Goal: Task Accomplishment & Management: Use online tool/utility

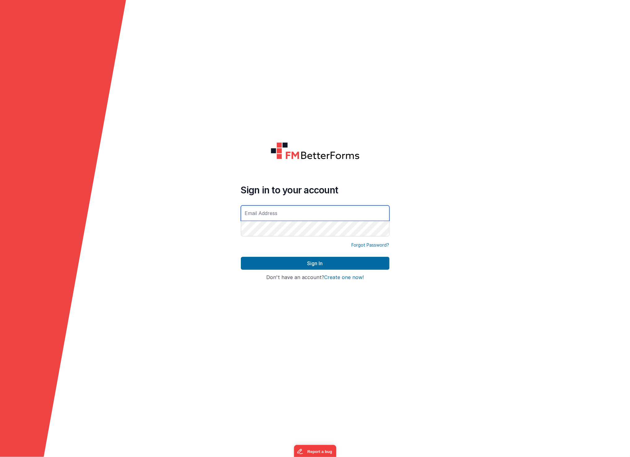
type input "[EMAIL_ADDRESS][DOMAIN_NAME]"
click at [315, 264] on button "Sign In" at bounding box center [315, 263] width 149 height 13
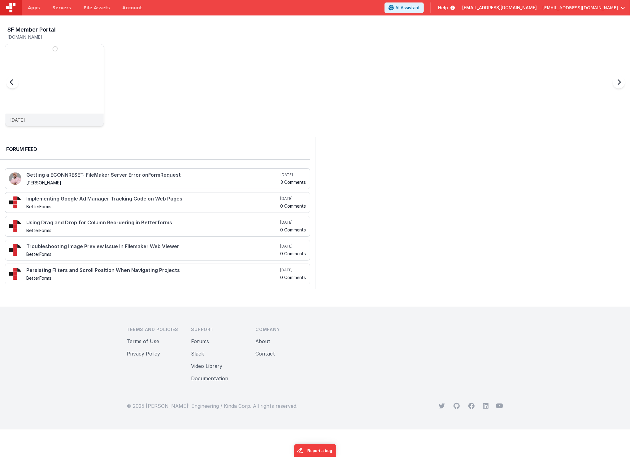
click at [72, 90] on img at bounding box center [54, 93] width 98 height 98
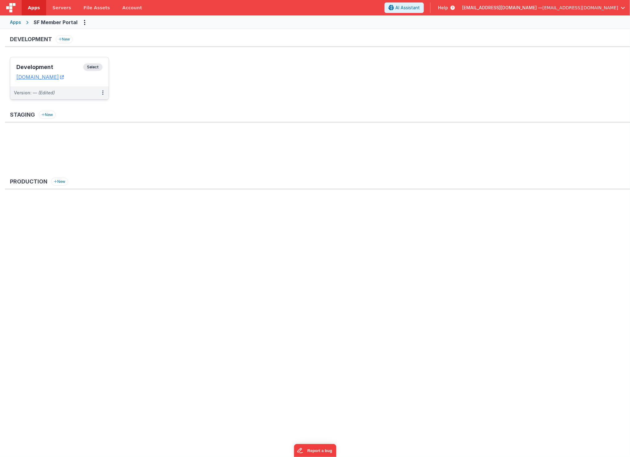
click at [45, 61] on div "Development Select URLs sfmp.clientportal.cloud" at bounding box center [59, 71] width 98 height 29
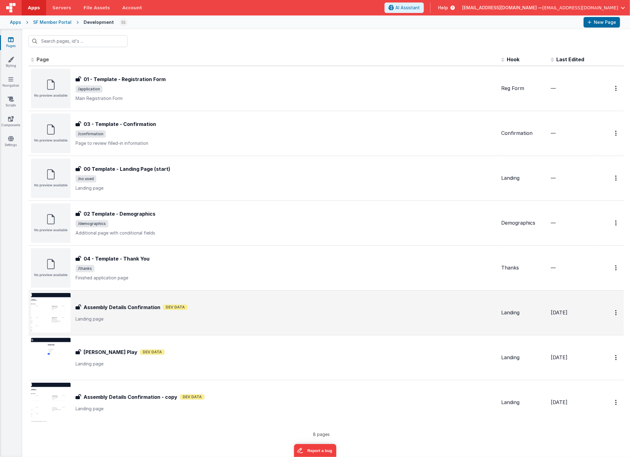
click at [223, 314] on div "Assembly Details Confirmation Assembly Details Confirmation Dev Data Landing pa…" at bounding box center [286, 313] width 421 height 19
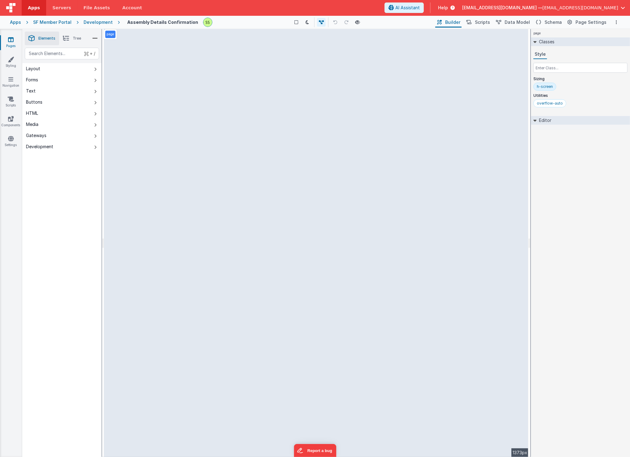
click at [15, 38] on link "Pages" at bounding box center [11, 43] width 22 height 12
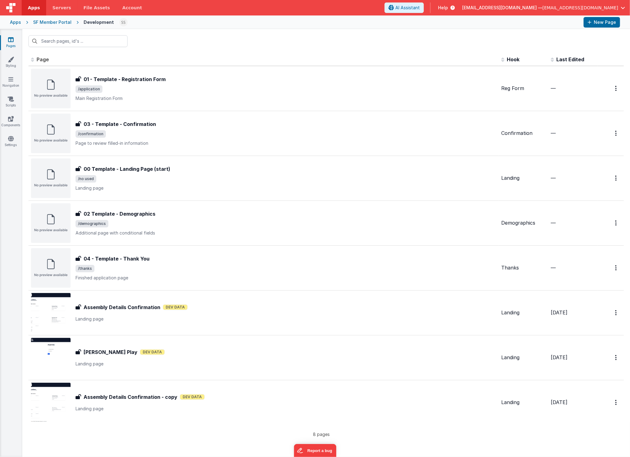
click at [60, 21] on div "SF Member Portal" at bounding box center [52, 22] width 38 height 6
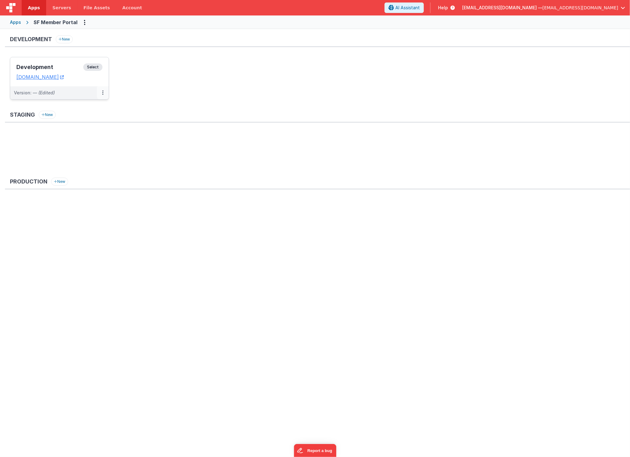
click at [102, 93] on icon at bounding box center [102, 93] width 1 height 0
click at [74, 106] on link "Edit" at bounding box center [81, 106] width 54 height 11
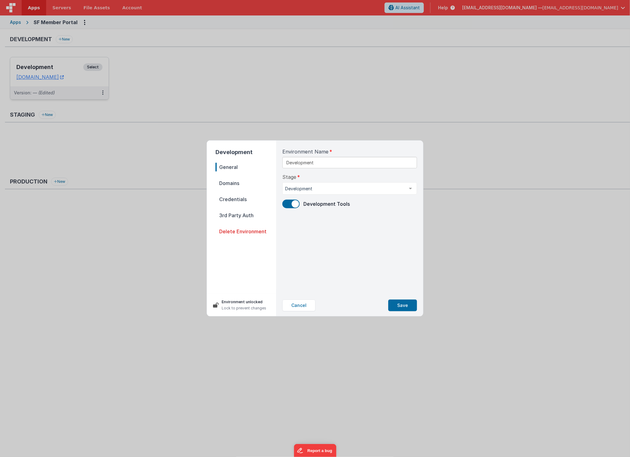
click at [234, 181] on span "Domains" at bounding box center [245, 183] width 61 height 9
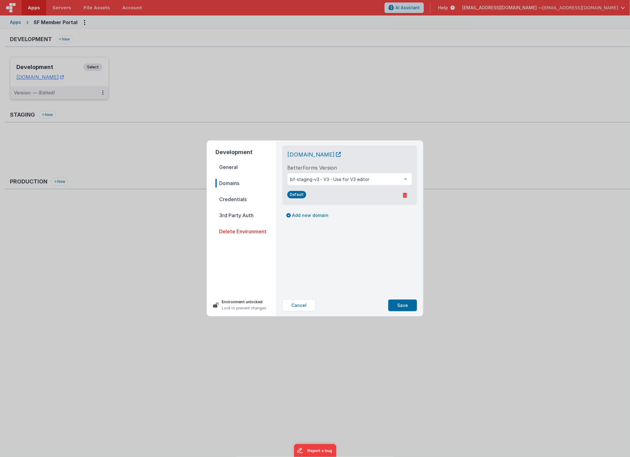
click at [234, 196] on span "Credentials" at bounding box center [245, 199] width 61 height 9
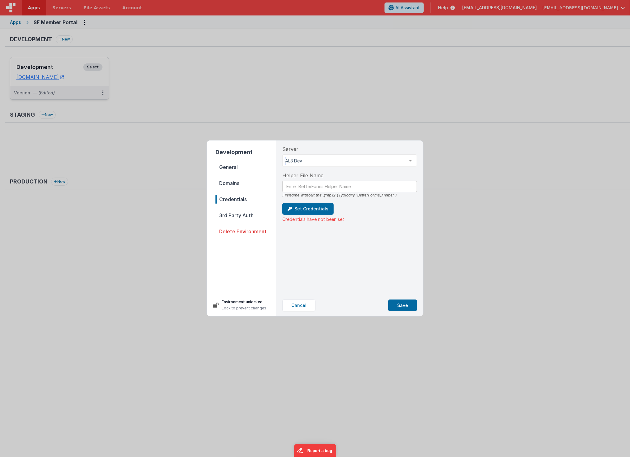
click at [412, 160] on div at bounding box center [410, 161] width 12 height 12
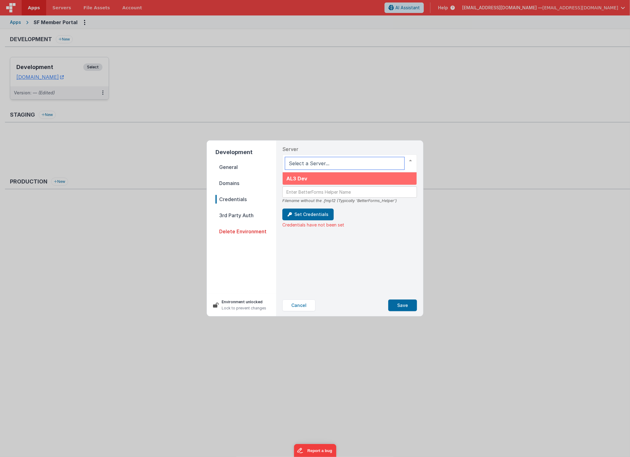
click at [303, 178] on span "AL3 Dev" at bounding box center [296, 178] width 21 height 6
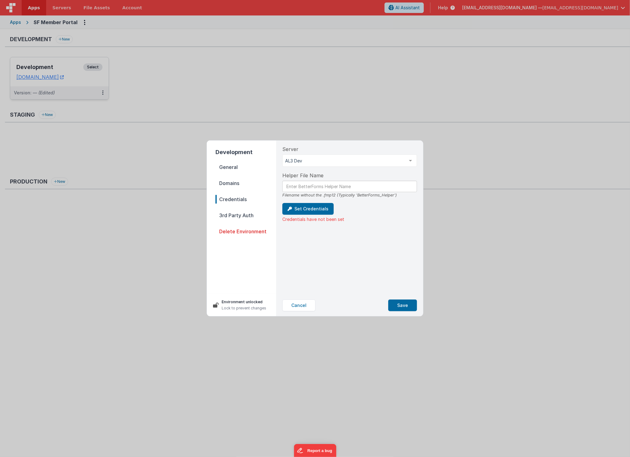
click at [374, 222] on p "Credentials have not been set" at bounding box center [349, 219] width 135 height 6
click at [297, 183] on input "text" at bounding box center [349, 186] width 135 height 11
type input "BetterForms_Helper"
click at [304, 311] on button "Cancel" at bounding box center [298, 306] width 33 height 12
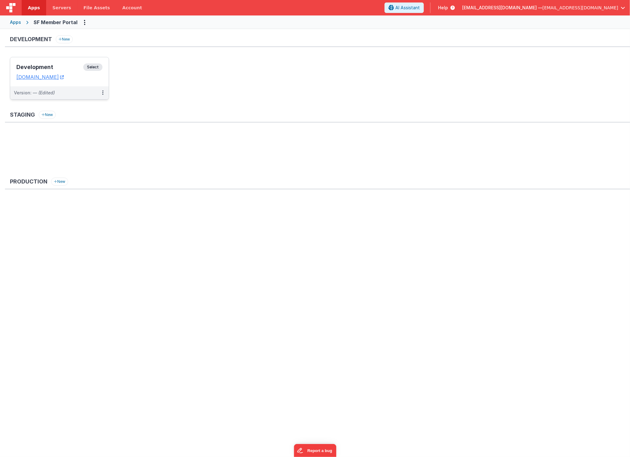
click at [151, 291] on div "Development New Development Select URLs sfmp.clientportal.cloud Version: — (Edi…" at bounding box center [315, 242] width 630 height 426
click at [11, 5] on img at bounding box center [10, 7] width 9 height 9
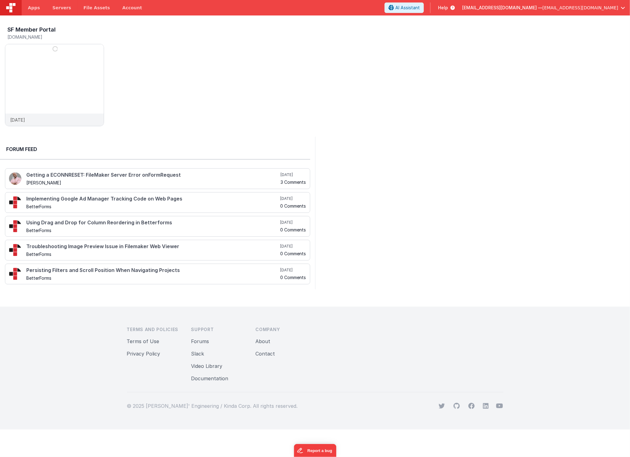
click at [448, 9] on span "Help" at bounding box center [443, 8] width 10 height 6
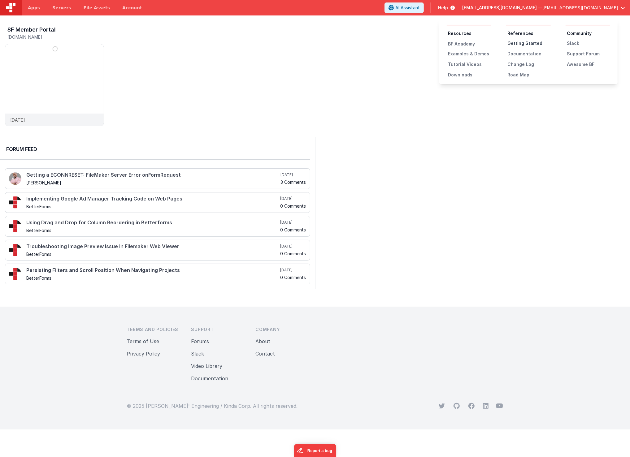
click at [522, 40] on div "Getting Started" at bounding box center [528, 43] width 43 height 6
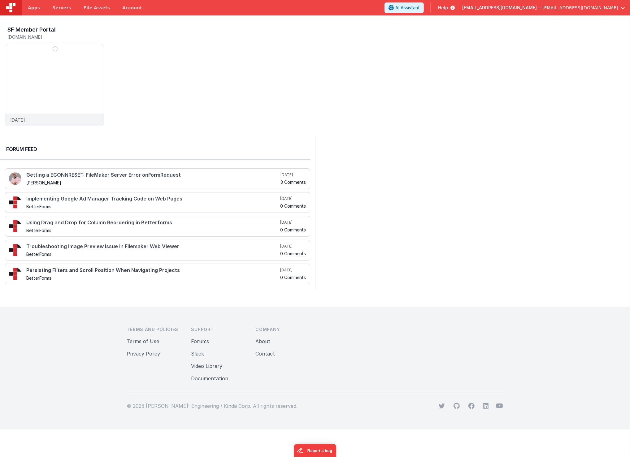
click at [448, 6] on span "Help" at bounding box center [443, 8] width 10 height 6
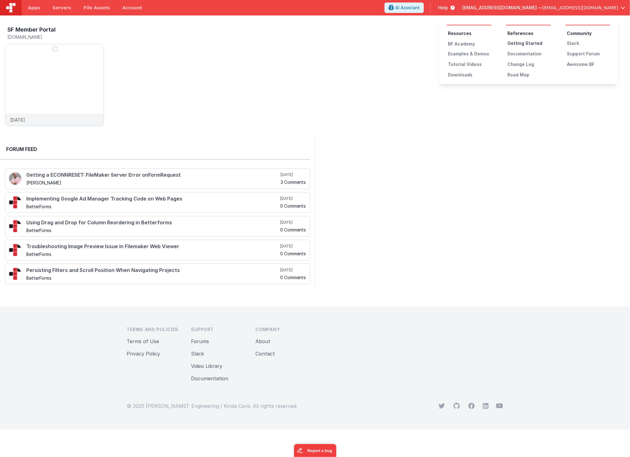
click at [515, 42] on div "Getting Started" at bounding box center [528, 43] width 43 height 6
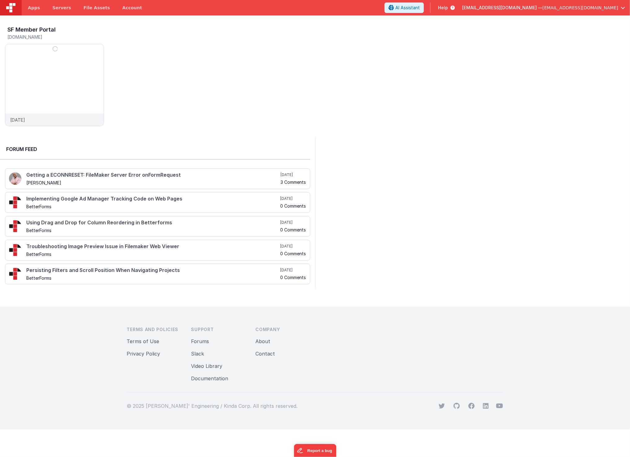
click at [448, 7] on span "Help" at bounding box center [443, 8] width 10 height 6
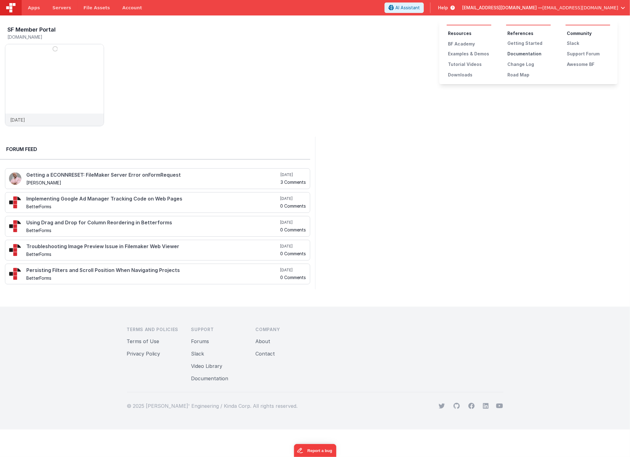
click at [524, 53] on div "Documentation" at bounding box center [528, 54] width 43 height 6
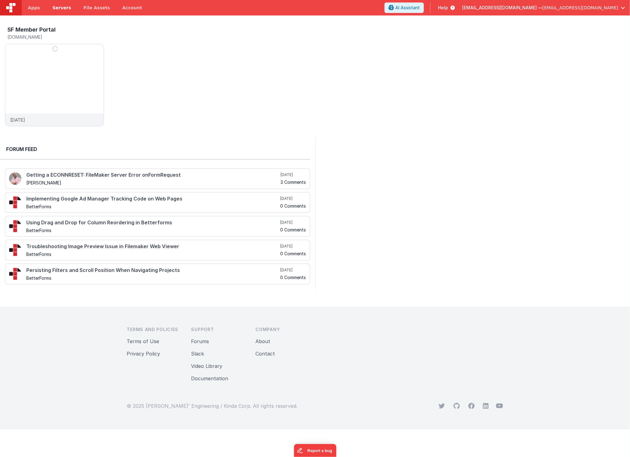
click at [59, 7] on span "Servers" at bounding box center [61, 8] width 19 height 6
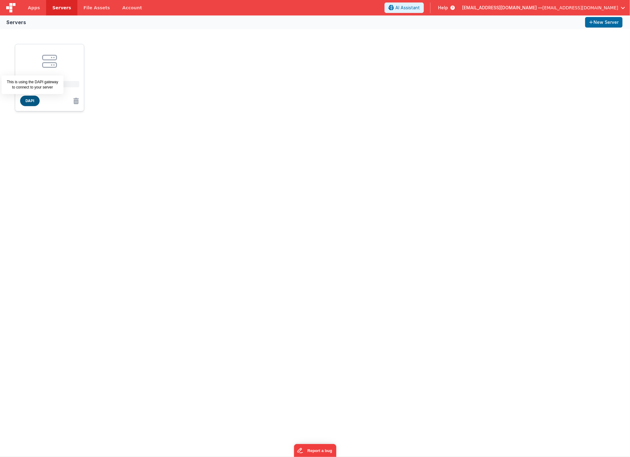
click at [28, 98] on span "DAPI" at bounding box center [29, 101] width 19 height 11
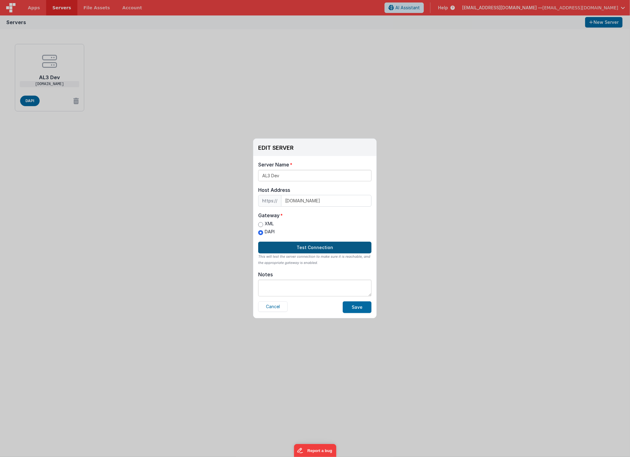
click at [323, 247] on button "Test Connection" at bounding box center [314, 248] width 113 height 12
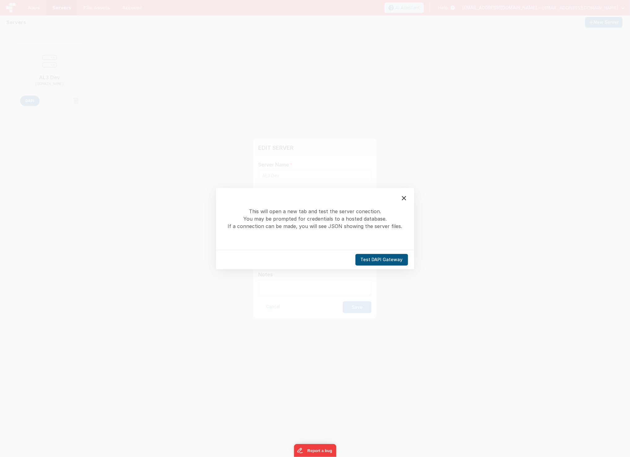
click at [381, 259] on button "Test DAPI Gateway" at bounding box center [381, 260] width 53 height 12
click at [403, 199] on icon at bounding box center [403, 197] width 7 height 7
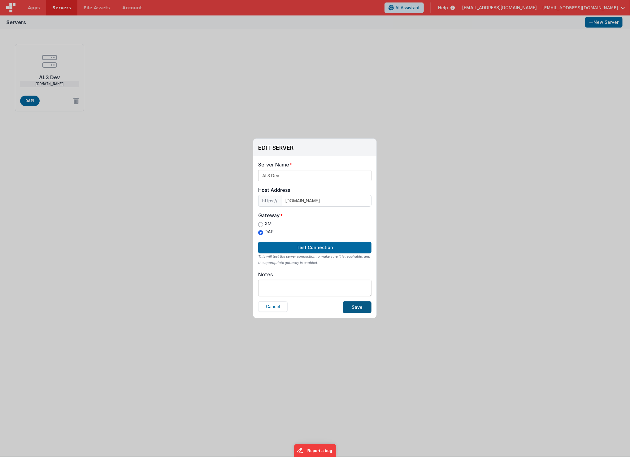
click at [360, 302] on button "Save" at bounding box center [357, 307] width 29 height 12
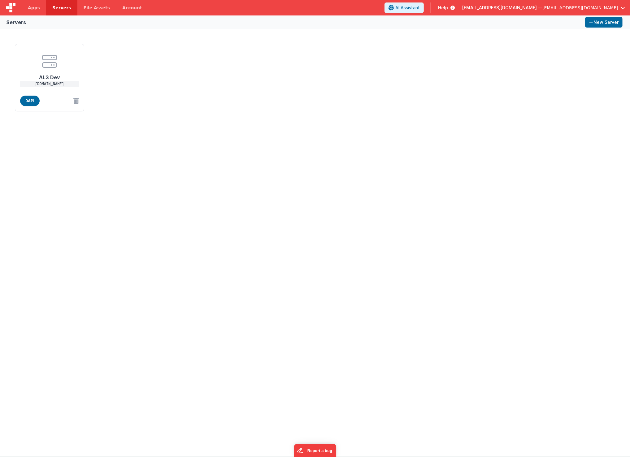
click at [150, 90] on div "AL3 Dev [DOMAIN_NAME] DAPI" at bounding box center [314, 77] width 605 height 72
click at [32, 7] on span "Apps" at bounding box center [34, 8] width 12 height 6
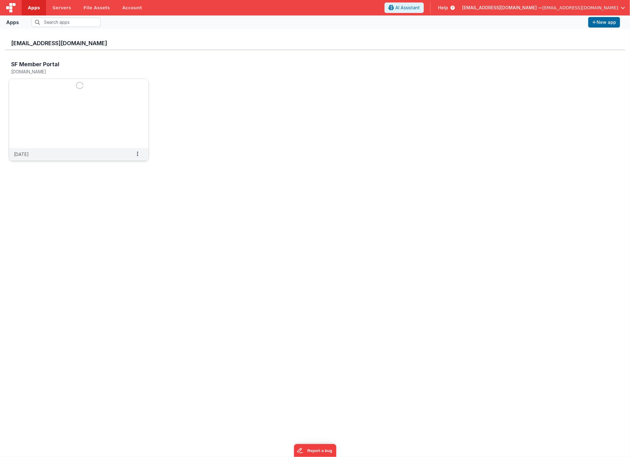
click at [101, 89] on img at bounding box center [79, 113] width 140 height 69
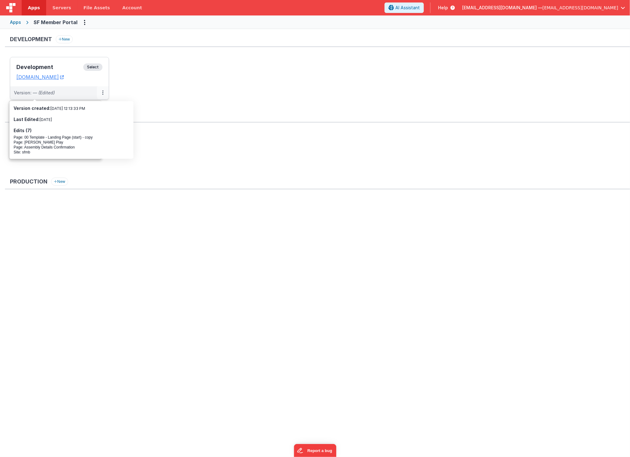
click at [102, 93] on icon at bounding box center [102, 93] width 1 height 0
click at [75, 107] on link "Edit" at bounding box center [81, 106] width 54 height 11
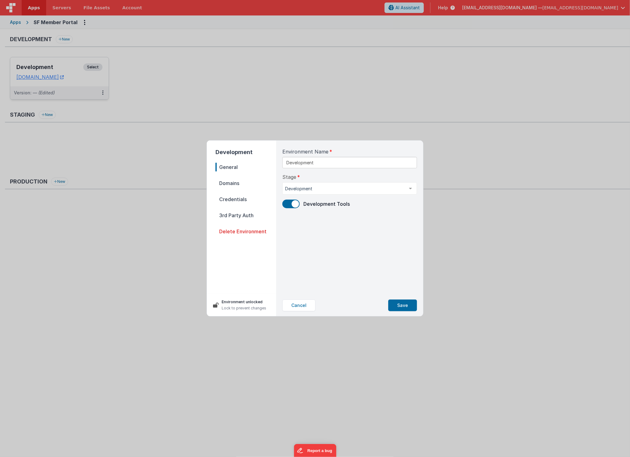
click at [228, 197] on span "Credentials" at bounding box center [245, 199] width 61 height 9
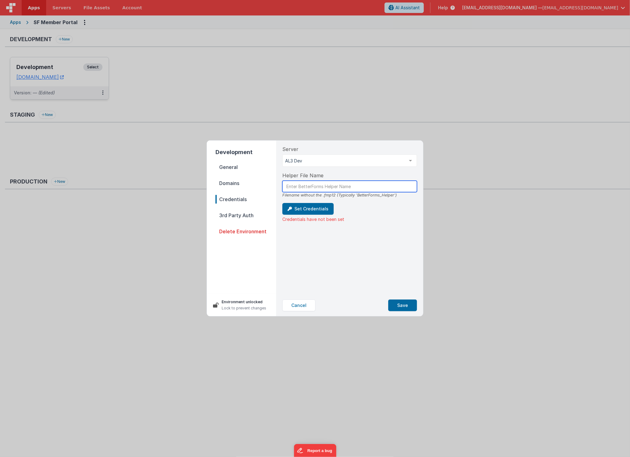
click at [319, 186] on input "text" at bounding box center [349, 186] width 135 height 11
type input "b"
type input "BetterForms_Helper"
click at [303, 210] on button "Set Credentials" at bounding box center [307, 209] width 51 height 12
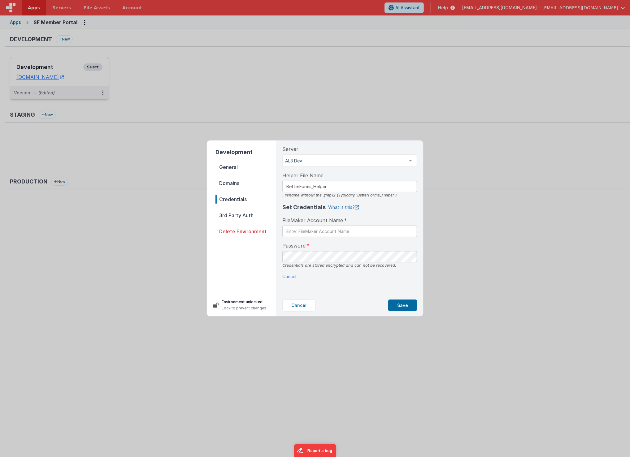
click at [355, 205] on icon at bounding box center [357, 207] width 4 height 4
paste input "SF Portal"
type input "SF Portal"
click at [407, 304] on button "Save" at bounding box center [402, 306] width 29 height 12
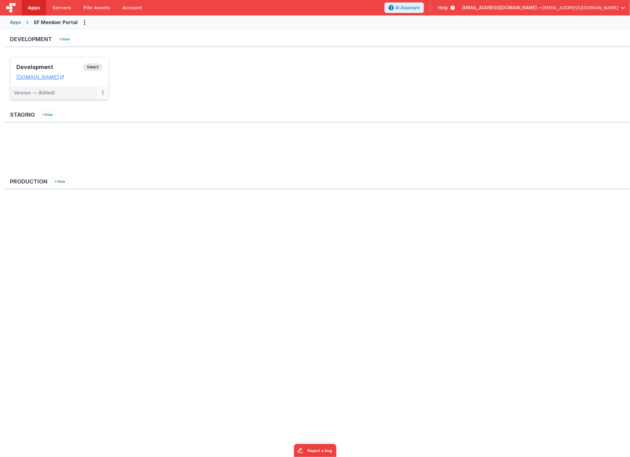
click at [101, 92] on button at bounding box center [103, 92] width 12 height 13
click at [65, 106] on link "Edit" at bounding box center [81, 106] width 54 height 11
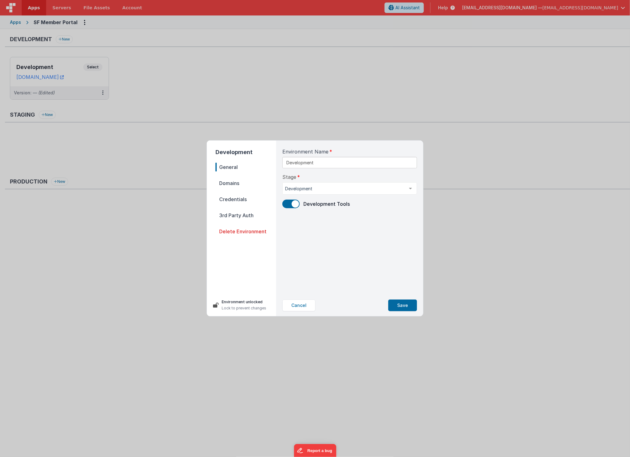
click at [231, 198] on span "Credentials" at bounding box center [245, 199] width 61 height 9
click at [238, 214] on span "3rd Party Auth" at bounding box center [245, 215] width 61 height 9
click at [300, 306] on button "Cancel" at bounding box center [298, 306] width 33 height 12
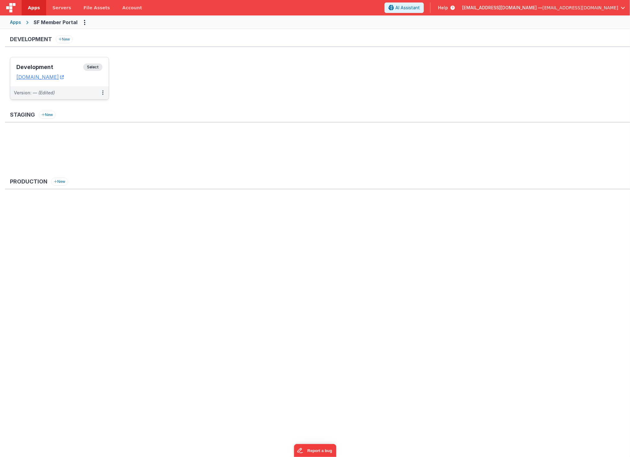
click at [53, 65] on h3 "Development" at bounding box center [49, 67] width 67 height 6
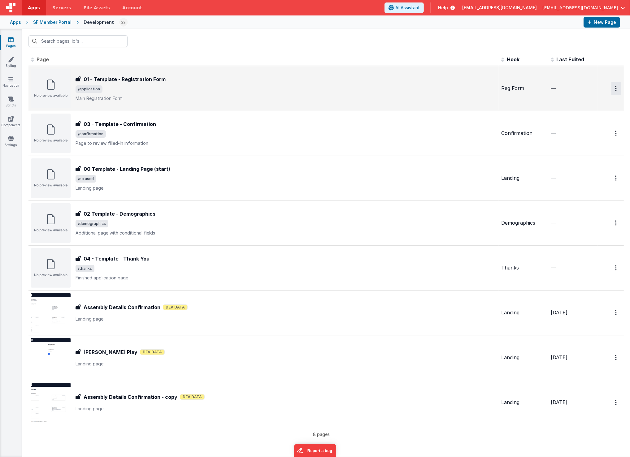
click at [615, 88] on icon "Options" at bounding box center [616, 88] width 2 height 5
click at [615, 88] on button at bounding box center [315, 228] width 630 height 457
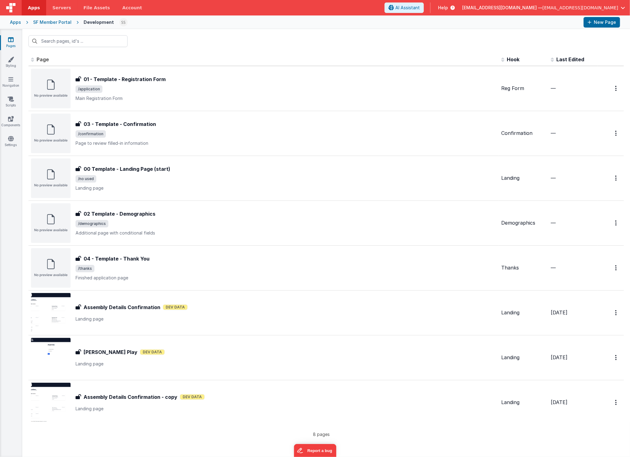
click at [417, 56] on th "Page" at bounding box center [263, 60] width 470 height 12
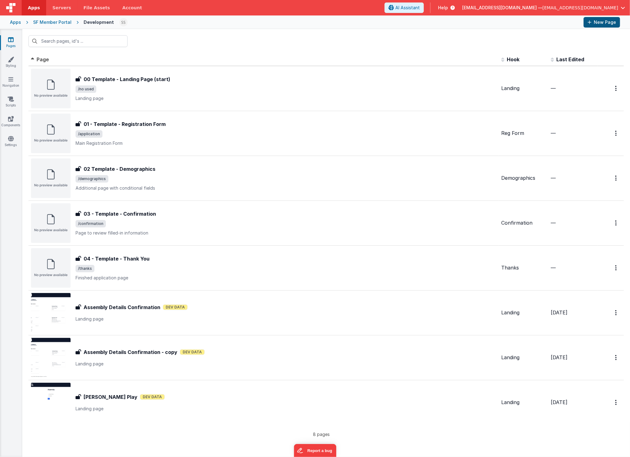
click at [599, 19] on button "New Page" at bounding box center [601, 22] width 37 height 11
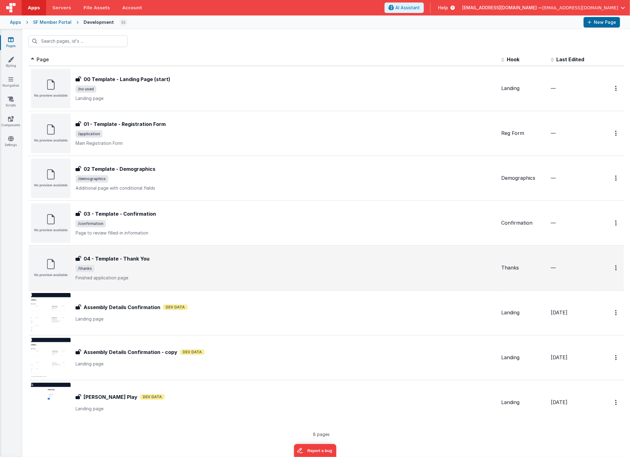
click at [139, 261] on h3 "04 - Template - Thank You" at bounding box center [117, 258] width 66 height 7
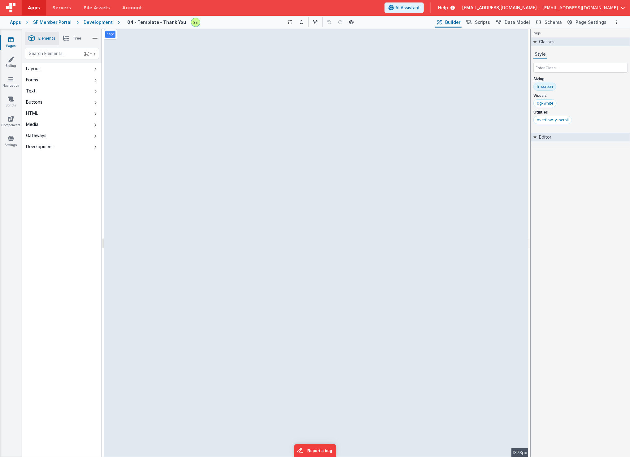
click at [31, 36] on icon at bounding box center [31, 38] width 6 height 9
click at [13, 40] on icon at bounding box center [11, 40] width 6 height 6
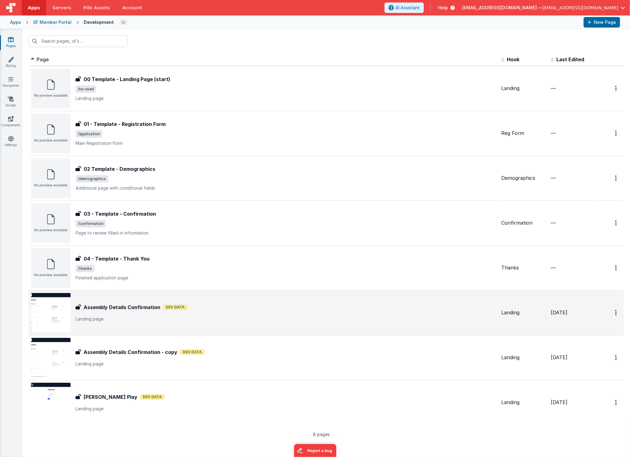
click at [278, 304] on div "Assembly Details Confirmation Dev Data" at bounding box center [286, 307] width 421 height 7
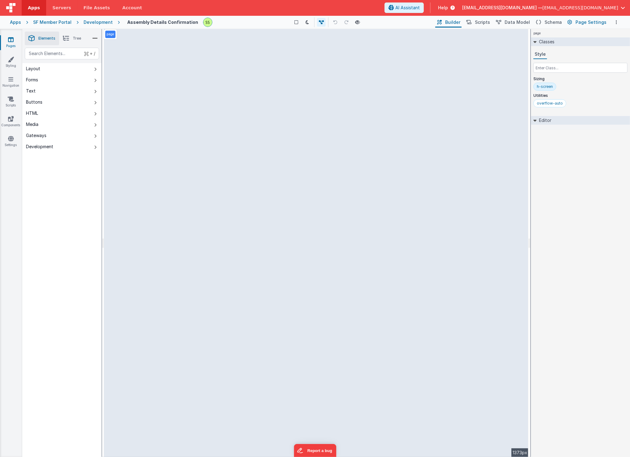
click at [585, 22] on span "Page Settings" at bounding box center [590, 22] width 31 height 6
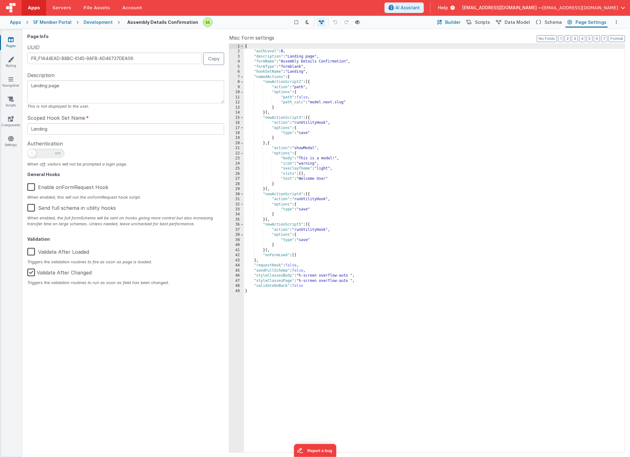
click at [458, 19] on span "Builder" at bounding box center [452, 22] width 15 height 6
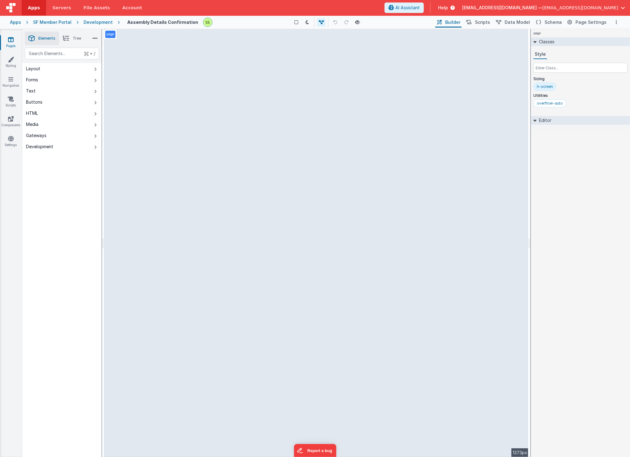
click at [550, 85] on div "h-screen" at bounding box center [545, 86] width 16 height 5
click at [535, 119] on icon at bounding box center [534, 120] width 3 height 5
click at [535, 119] on icon at bounding box center [534, 120] width 5 height 3
click at [535, 119] on icon at bounding box center [534, 120] width 3 height 5
click at [614, 22] on button "Options" at bounding box center [615, 22] width 7 height 7
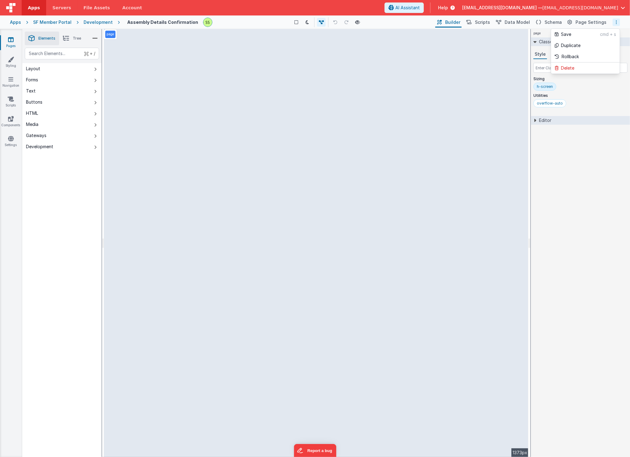
click at [614, 22] on button at bounding box center [315, 228] width 630 height 457
click at [480, 20] on span "Scripts" at bounding box center [482, 22] width 15 height 6
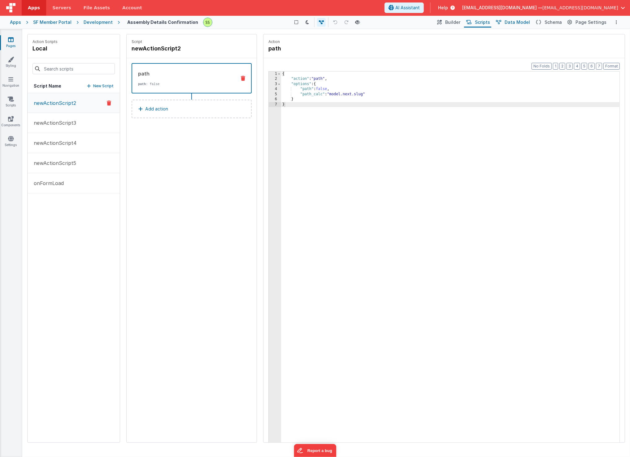
click at [524, 21] on span "Data Model" at bounding box center [516, 22] width 25 height 6
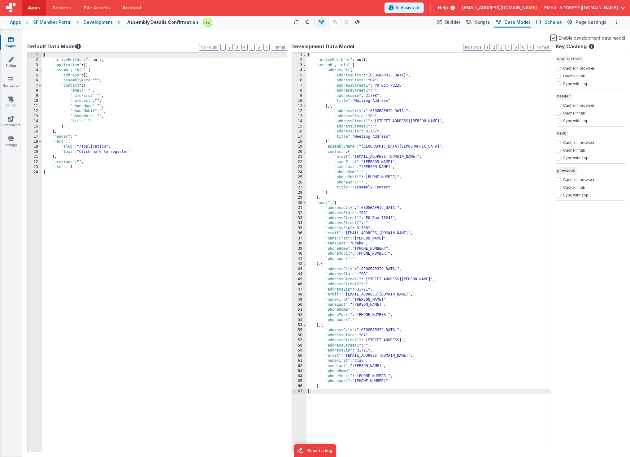
click at [538, 21] on button "Schema" at bounding box center [547, 22] width 29 height 11
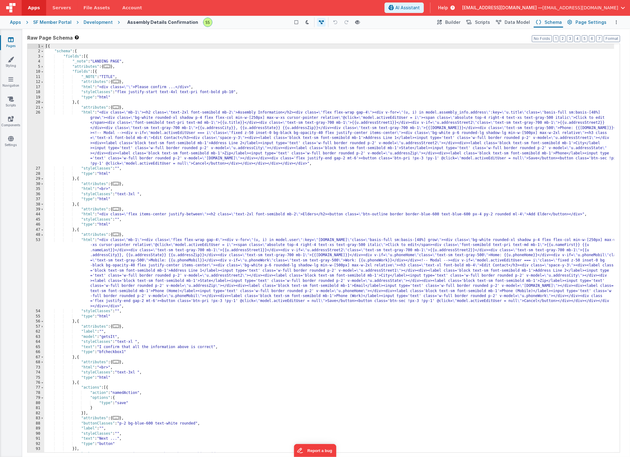
click at [571, 21] on icon at bounding box center [569, 22] width 5 height 6
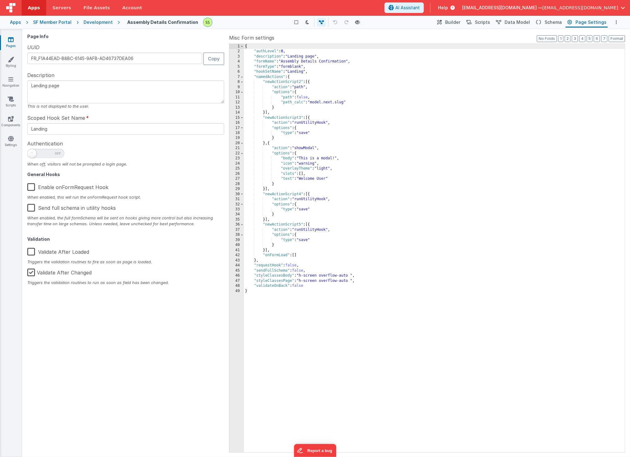
click at [11, 42] on link "Pages" at bounding box center [11, 43] width 22 height 12
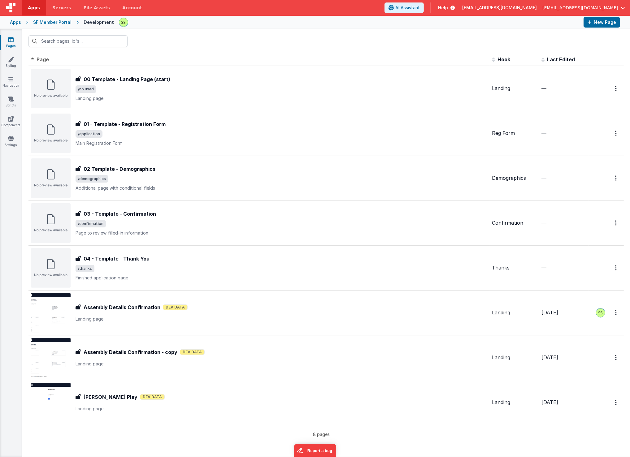
click at [9, 59] on icon at bounding box center [11, 59] width 6 height 6
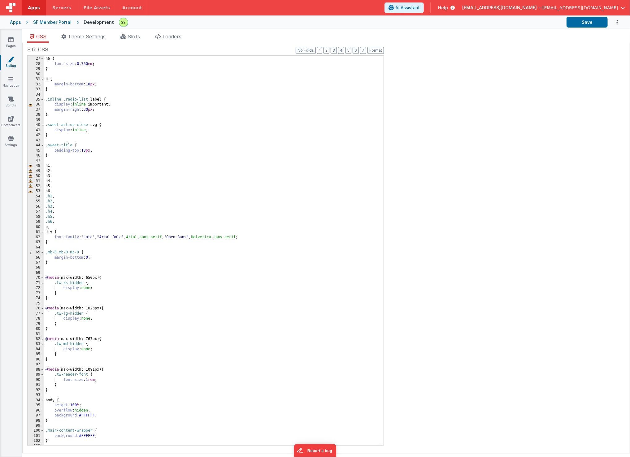
scroll to position [93, 0]
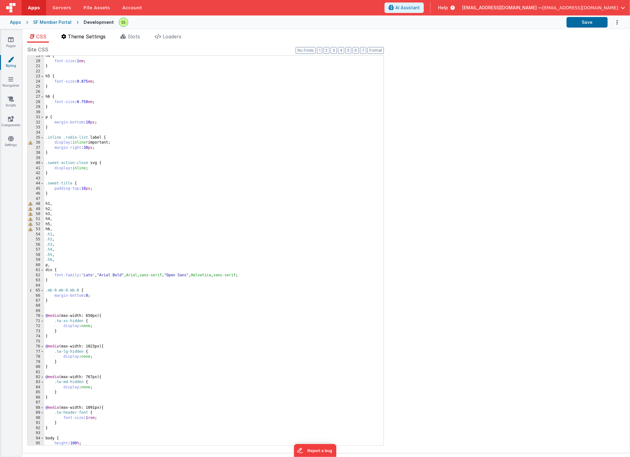
click at [88, 39] on span "Theme Settings" at bounding box center [87, 36] width 38 height 6
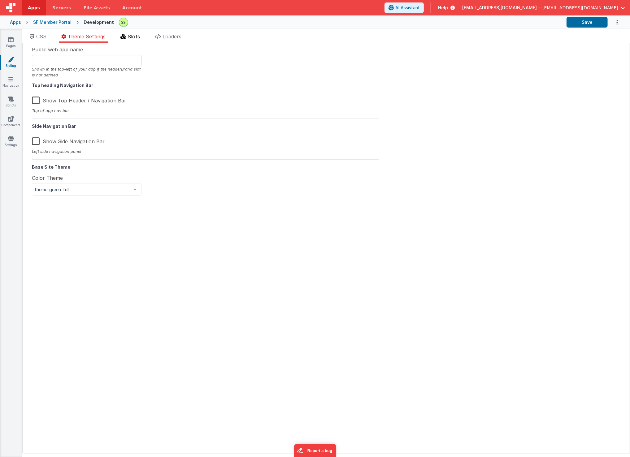
click at [135, 38] on span "Slots" at bounding box center [133, 36] width 12 height 6
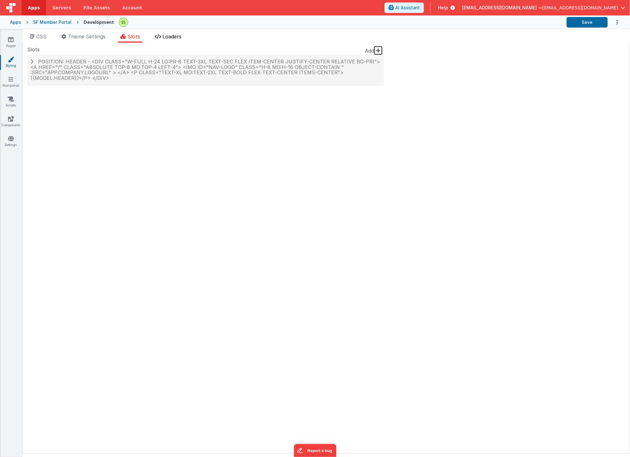
click at [170, 36] on span "Loaders" at bounding box center [171, 36] width 19 height 6
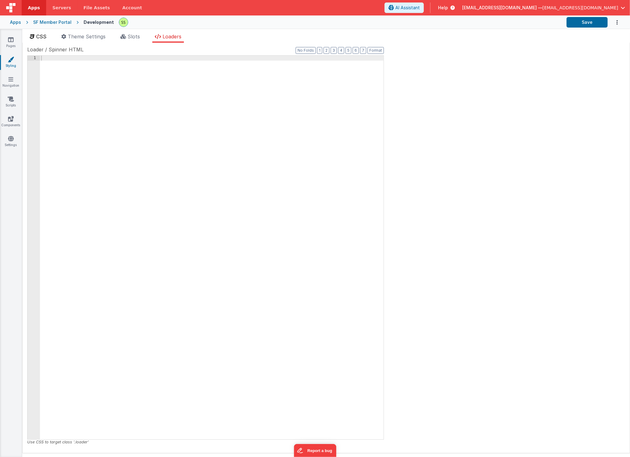
click at [41, 34] on span "CSS" at bounding box center [41, 36] width 10 height 6
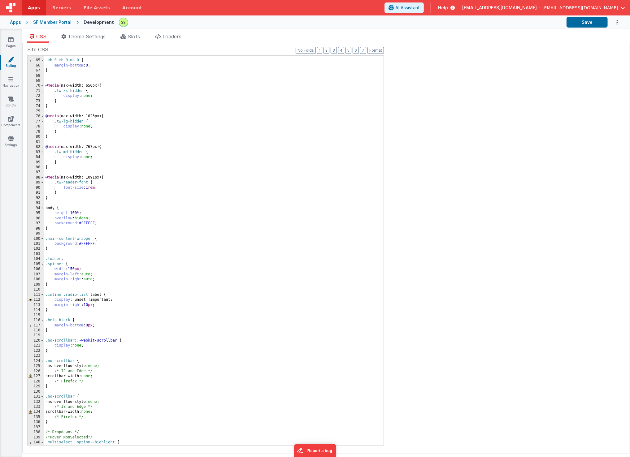
scroll to position [323, 0]
click at [11, 83] on link "Navigation" at bounding box center [11, 82] width 22 height 12
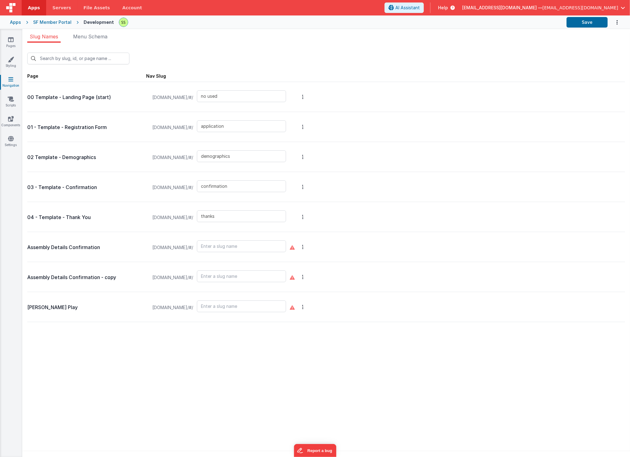
click at [444, 249] on div "Assembly Details Confirmation sfmp.clientportal.cloud/#/" at bounding box center [326, 247] width 598 height 30
click at [185, 272] on span "sfmp.clientportal.cloud/#/" at bounding box center [173, 278] width 48 height 24
click at [98, 275] on p "Assembly Details Confirmation - copy" at bounding box center [86, 277] width 119 height 9
drag, startPoint x: 87, startPoint y: 280, endPoint x: 150, endPoint y: 285, distance: 62.7
click at [89, 282] on div at bounding box center [86, 285] width 119 height 7
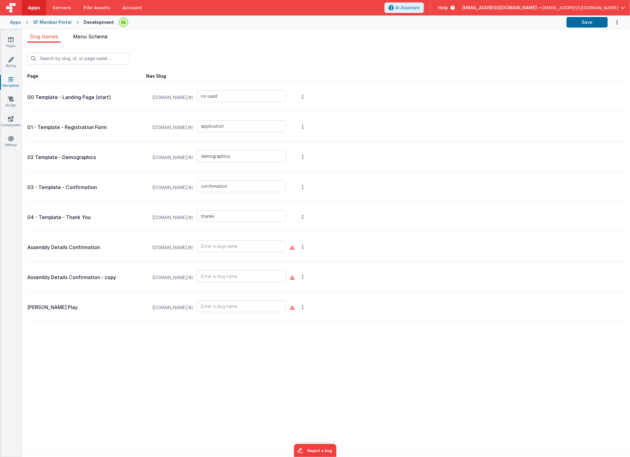
click at [93, 37] on span "Menu Schema" at bounding box center [90, 36] width 34 height 6
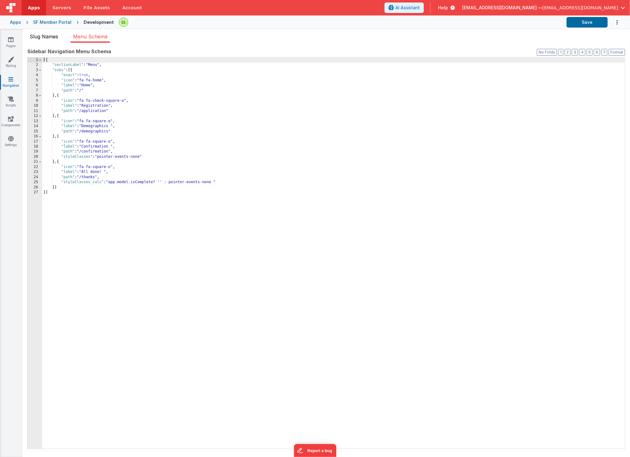
click at [43, 38] on span "Slug Names" at bounding box center [44, 36] width 28 height 6
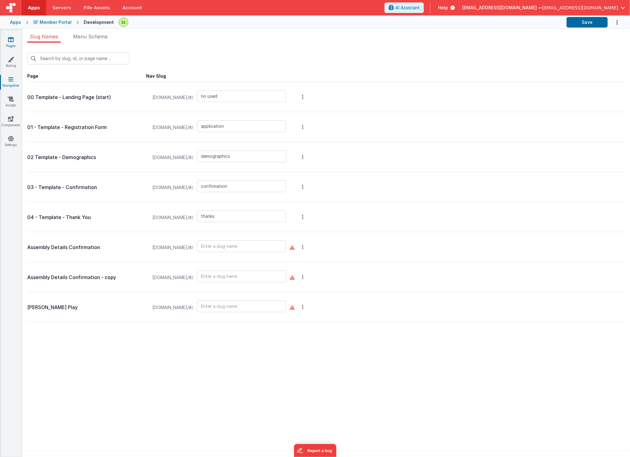
click at [11, 41] on icon at bounding box center [11, 40] width 6 height 6
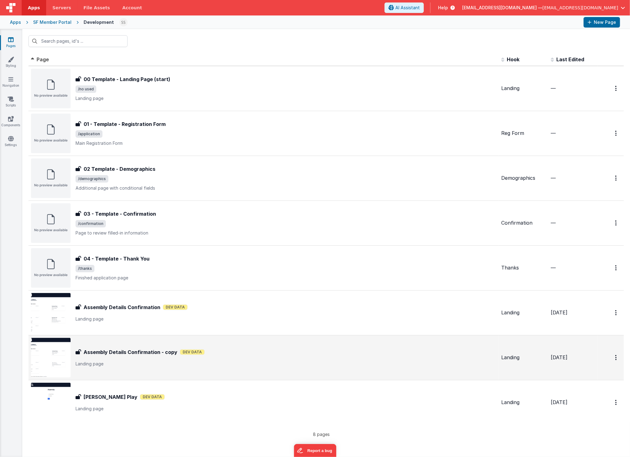
click at [323, 353] on div "Assembly Details Confirmation - copy Dev Data" at bounding box center [286, 351] width 421 height 7
click at [618, 356] on button "Options" at bounding box center [616, 357] width 10 height 13
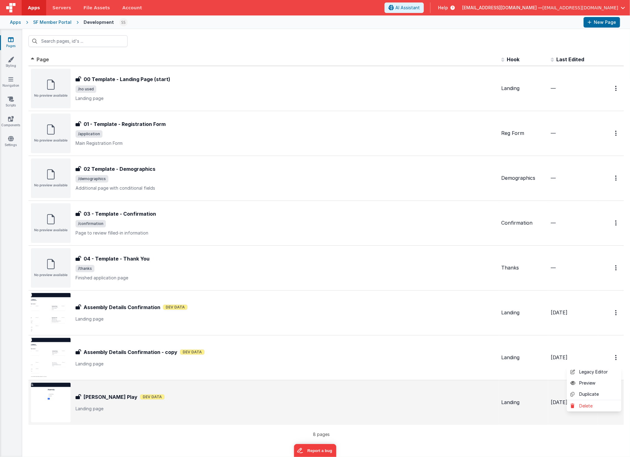
click at [412, 348] on button at bounding box center [315, 228] width 630 height 457
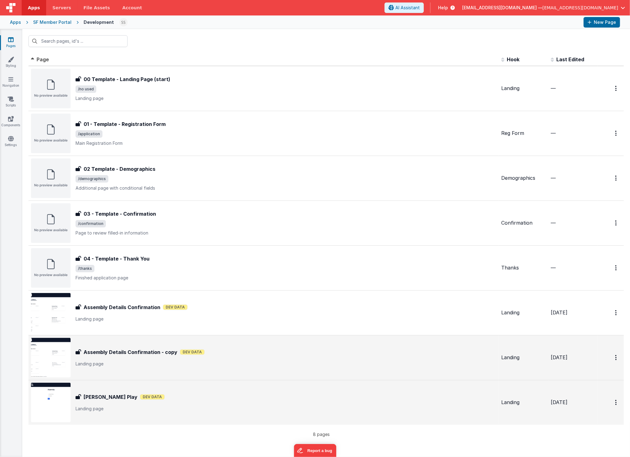
click at [43, 358] on img at bounding box center [51, 358] width 40 height 40
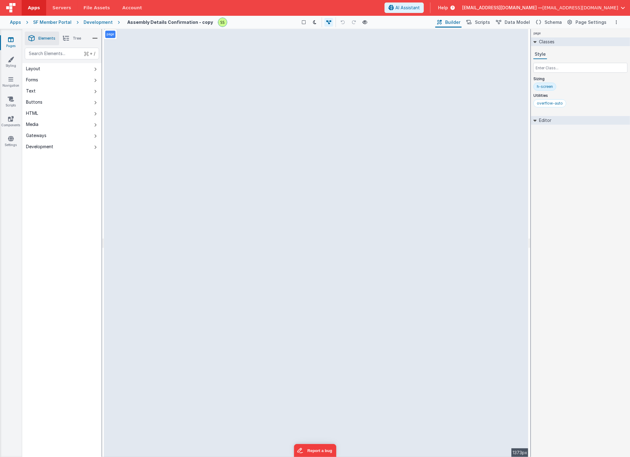
click at [37, 67] on div "Layout" at bounding box center [33, 69] width 14 height 6
click at [34, 81] on div "Forms" at bounding box center [32, 80] width 12 height 6
click at [75, 36] on span "Tree" at bounding box center [77, 38] width 8 height 5
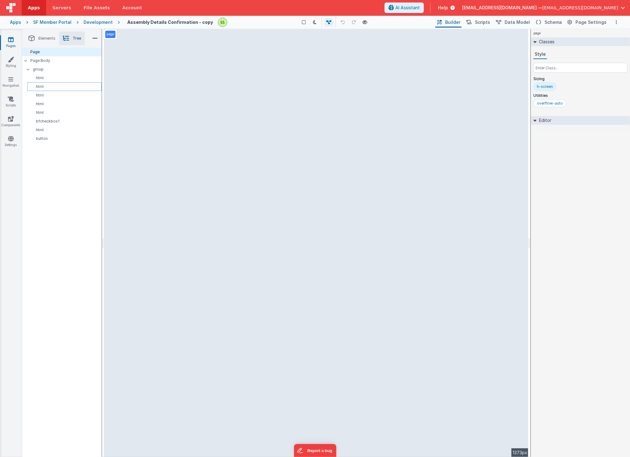
click at [40, 84] on p "html" at bounding box center [65, 86] width 71 height 5
click at [37, 53] on div "Page" at bounding box center [61, 52] width 79 height 9
click at [42, 39] on span "Elements" at bounding box center [46, 38] width 17 height 5
click at [93, 37] on icon at bounding box center [95, 38] width 6 height 9
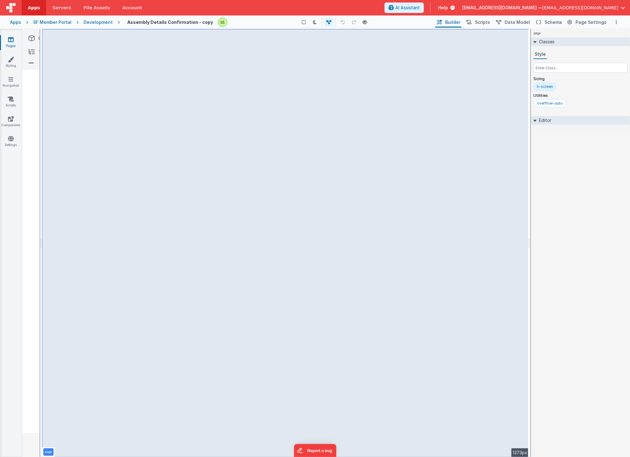
click at [32, 63] on icon at bounding box center [31, 63] width 6 height 9
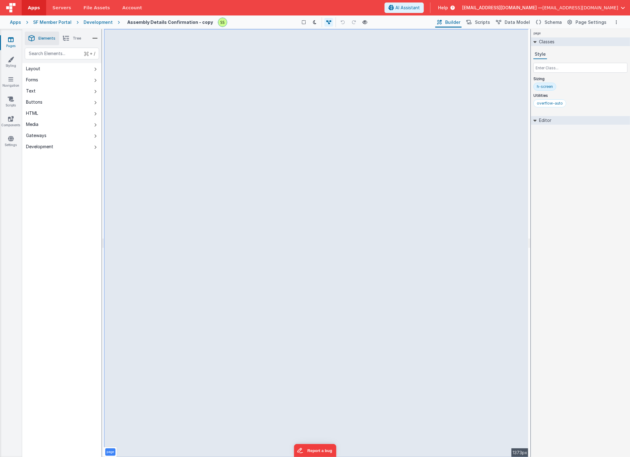
click at [42, 41] on li "Elements" at bounding box center [42, 39] width 34 height 14
click at [42, 81] on button "Forms" at bounding box center [61, 79] width 79 height 11
click at [40, 101] on div "Buttons" at bounding box center [34, 102] width 16 height 6
click at [38, 113] on button "HTML" at bounding box center [61, 113] width 79 height 11
click at [37, 122] on div "Media" at bounding box center [32, 124] width 12 height 6
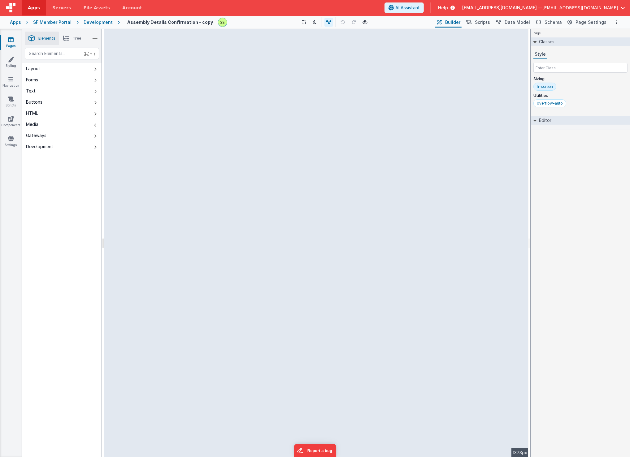
click at [39, 151] on button "Development" at bounding box center [61, 146] width 79 height 11
click at [50, 37] on span "Elements" at bounding box center [46, 38] width 17 height 5
click at [35, 37] on li "Elements" at bounding box center [42, 39] width 34 height 14
click at [10, 37] on icon at bounding box center [11, 40] width 6 height 6
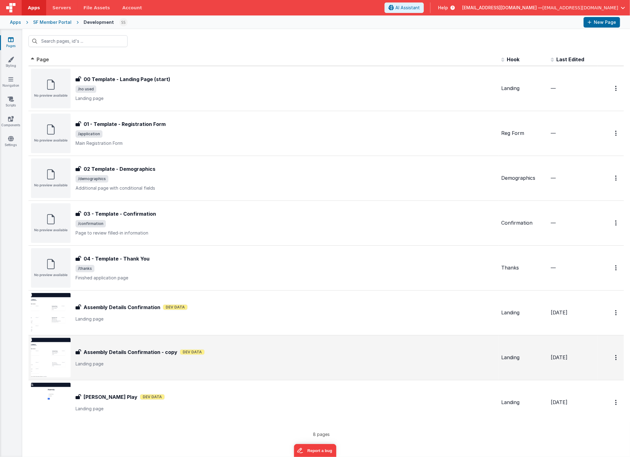
click at [94, 348] on div "Assembly Details Confirmation - copy Assembly Details Confirmation - copy Dev D…" at bounding box center [263, 358] width 465 height 40
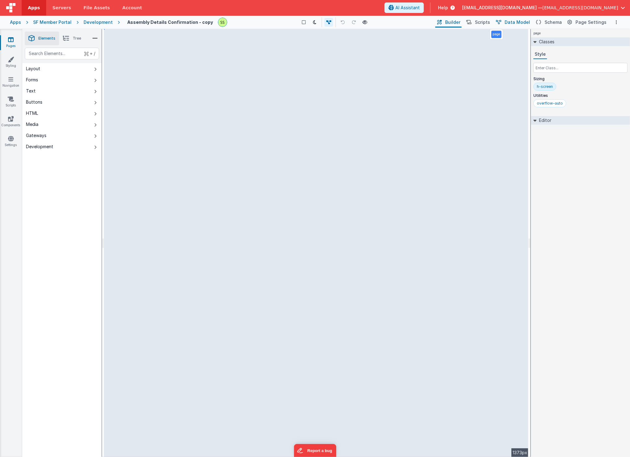
click at [517, 20] on span "Data Model" at bounding box center [516, 22] width 25 height 6
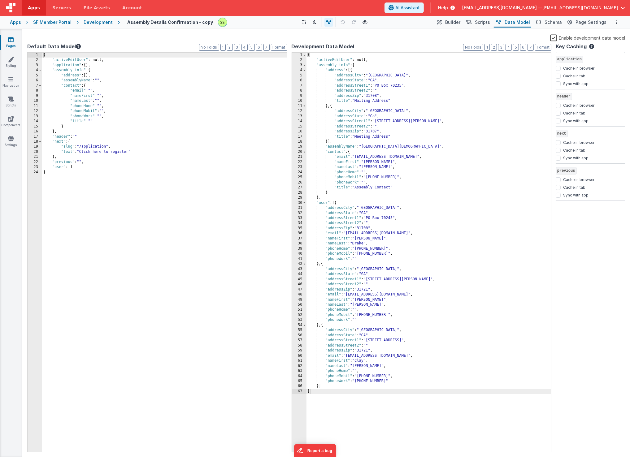
click at [100, 23] on div "Development" at bounding box center [98, 22] width 29 height 6
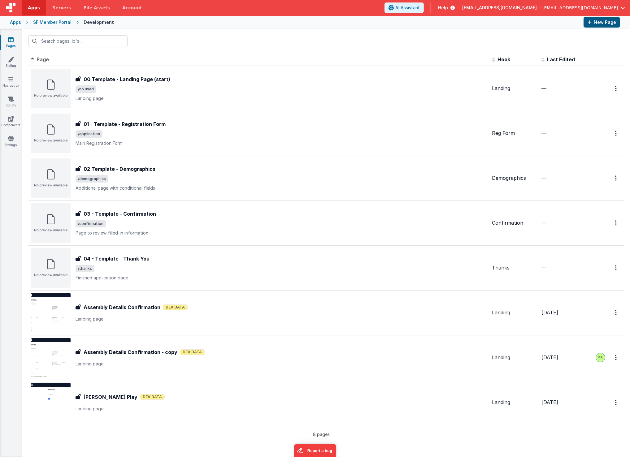
click at [585, 22] on button "New Page" at bounding box center [601, 22] width 37 height 11
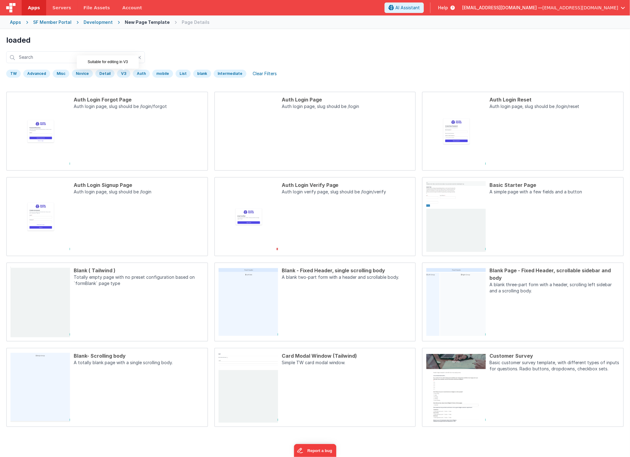
click at [123, 73] on div "V3" at bounding box center [123, 74] width 13 height 8
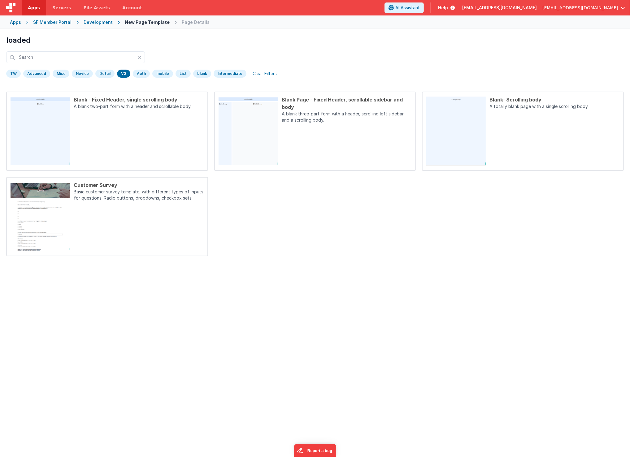
click at [17, 74] on div "TW" at bounding box center [13, 74] width 15 height 8
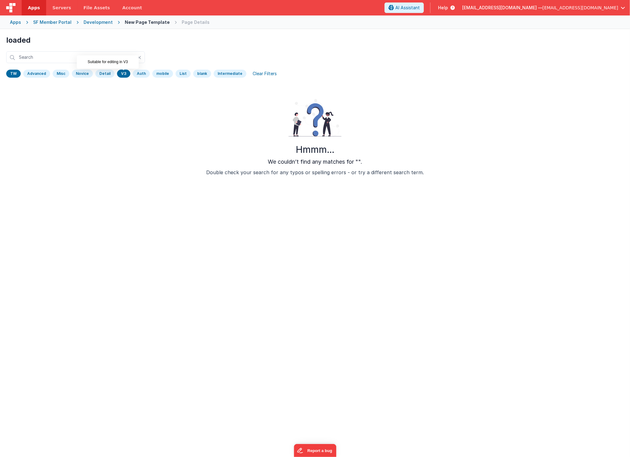
click at [123, 75] on div "V3" at bounding box center [123, 74] width 13 height 8
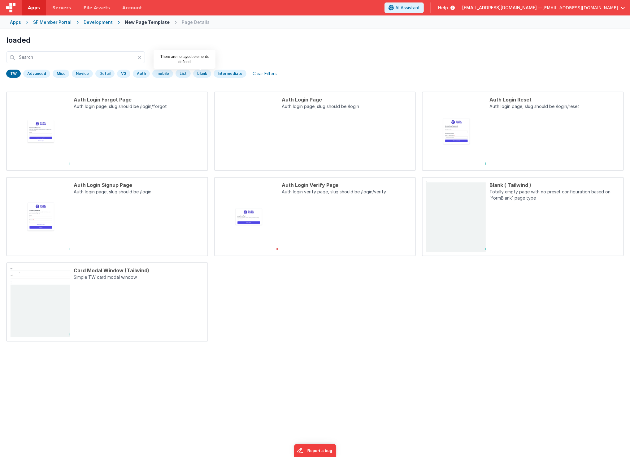
click at [201, 72] on div "blank" at bounding box center [202, 74] width 18 height 8
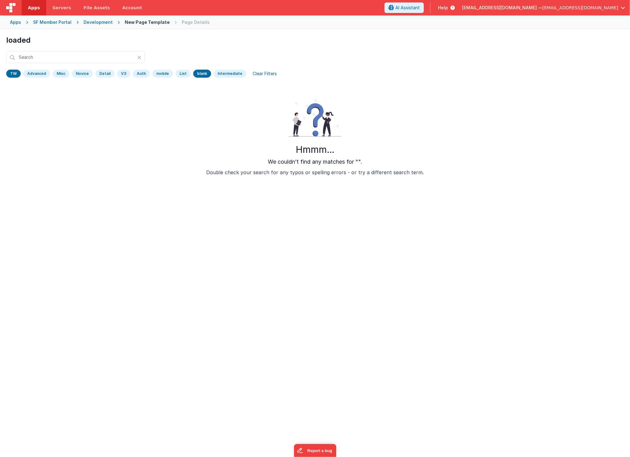
click at [232, 71] on div "Intermediate" at bounding box center [230, 74] width 33 height 8
click at [197, 71] on div "blank" at bounding box center [202, 74] width 18 height 8
click at [46, 57] on input "text" at bounding box center [75, 57] width 139 height 12
click at [142, 23] on div "New Page Template" at bounding box center [147, 22] width 45 height 6
click at [338, 39] on h1 "loaded" at bounding box center [314, 40] width 617 height 10
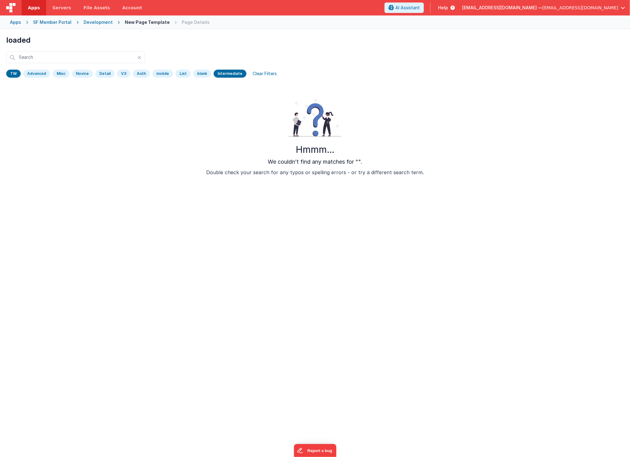
drag, startPoint x: 264, startPoint y: 73, endPoint x: 337, endPoint y: 58, distance: 75.0
click at [264, 73] on div "Clear Filters" at bounding box center [265, 73] width 32 height 9
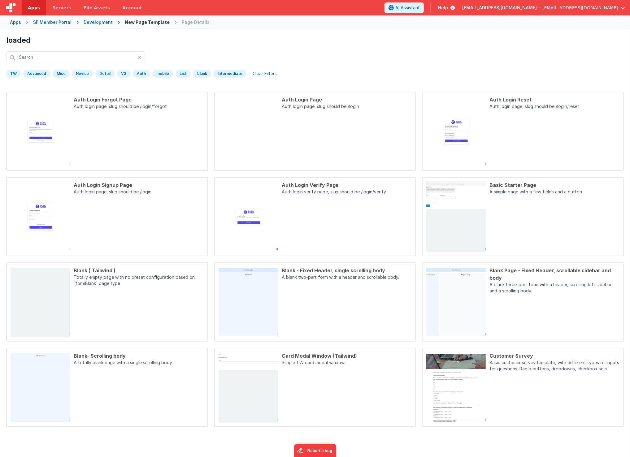
click at [99, 21] on div "Development" at bounding box center [98, 22] width 29 height 6
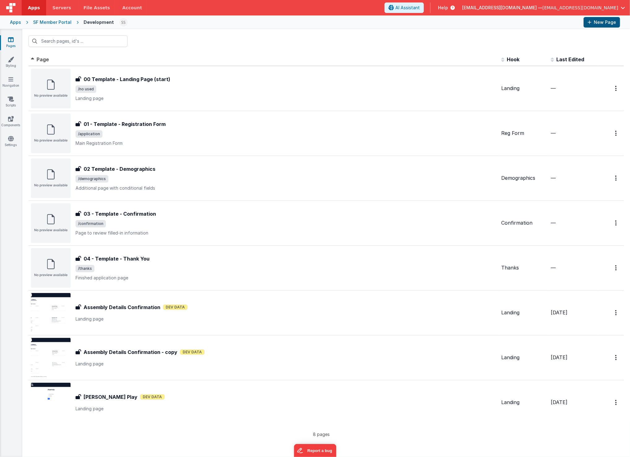
click at [608, 23] on button "New Page" at bounding box center [601, 22] width 37 height 11
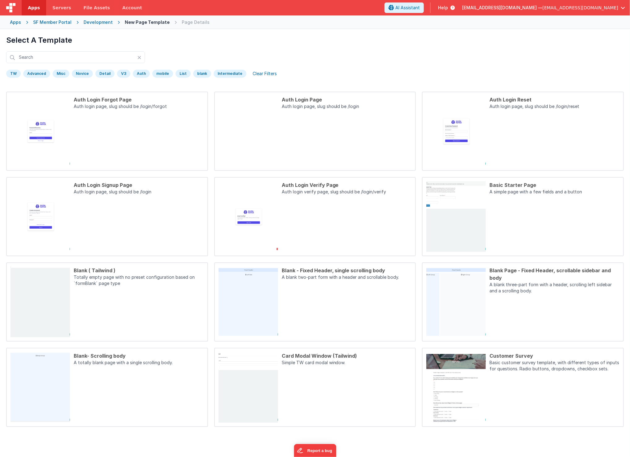
click at [100, 21] on div "Development" at bounding box center [98, 22] width 29 height 6
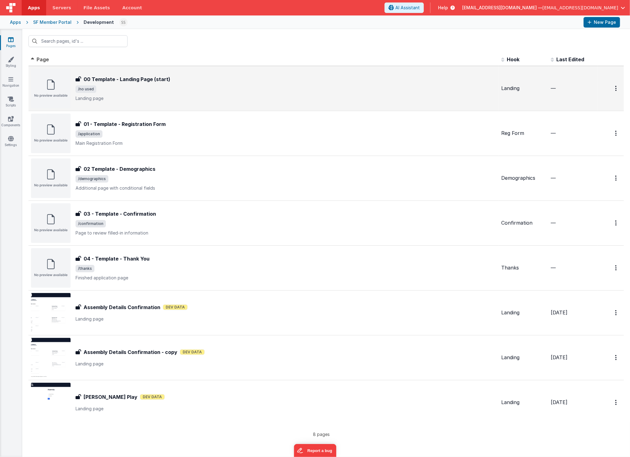
click at [252, 90] on span "/no used" at bounding box center [286, 88] width 421 height 7
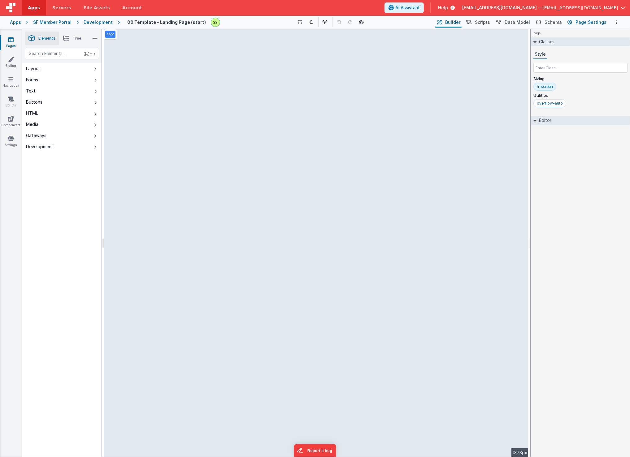
click at [586, 23] on span "Page Settings" at bounding box center [590, 22] width 31 height 6
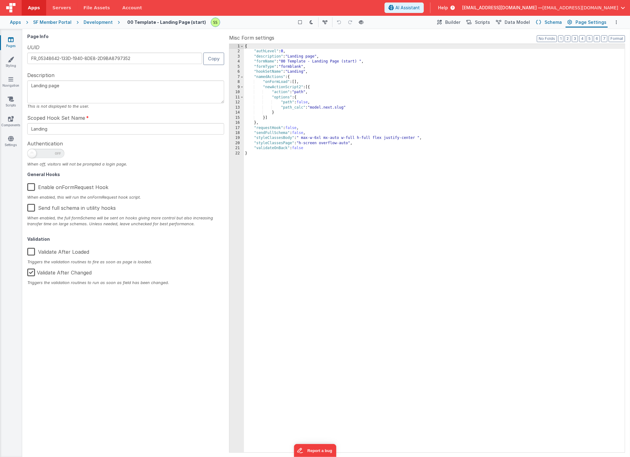
click at [544, 20] on button "Schema" at bounding box center [547, 22] width 29 height 11
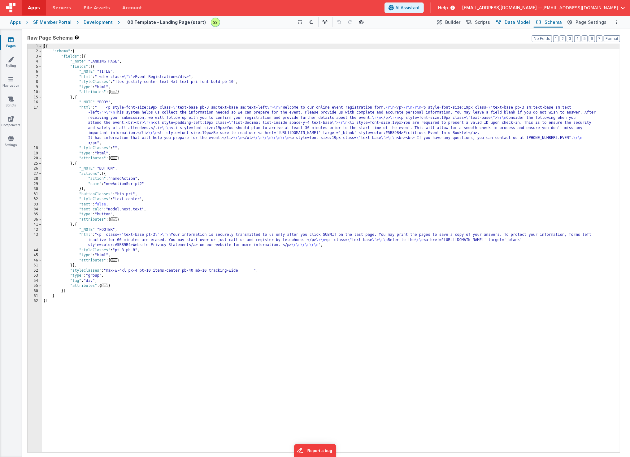
click at [521, 20] on span "Data Model" at bounding box center [516, 22] width 25 height 6
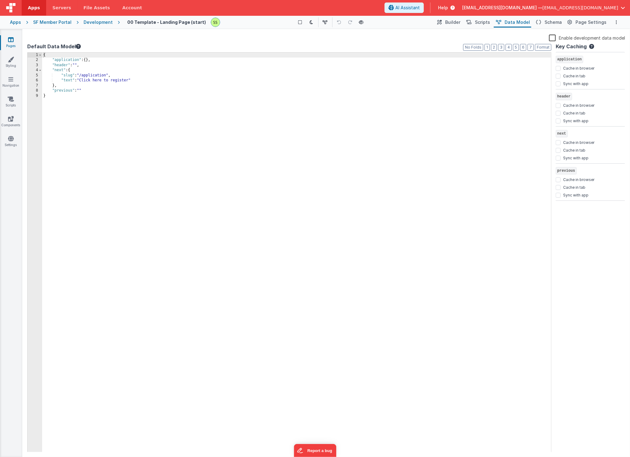
click at [7, 36] on div "Pages Styling Navigation Scripts Components Settings" at bounding box center [11, 243] width 22 height 428
click at [11, 40] on icon at bounding box center [11, 40] width 6 height 6
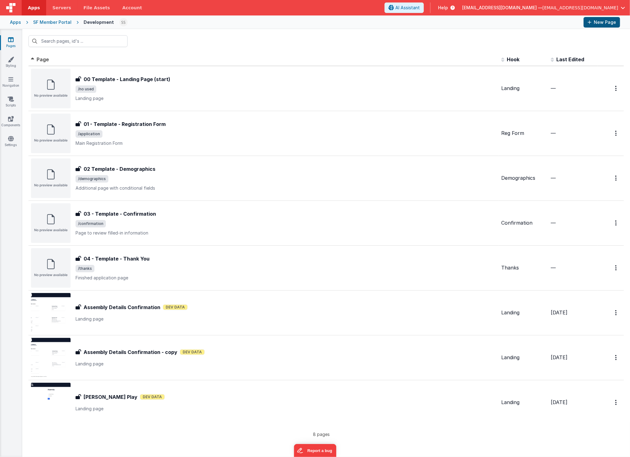
click at [614, 25] on button "New Page" at bounding box center [601, 22] width 37 height 11
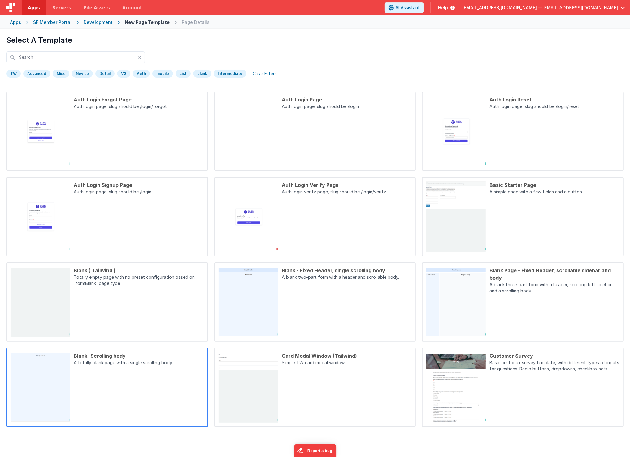
click at [110, 372] on div "Blank- Scrolling body A totally blank page with a single scrolling body." at bounding box center [137, 387] width 134 height 71
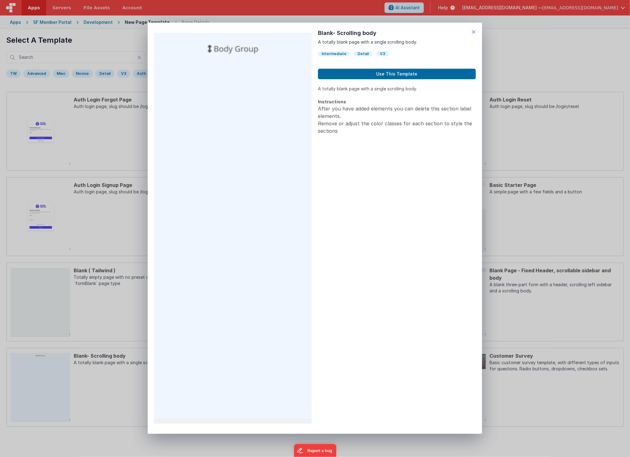
click at [473, 32] on icon at bounding box center [473, 32] width 4 height 9
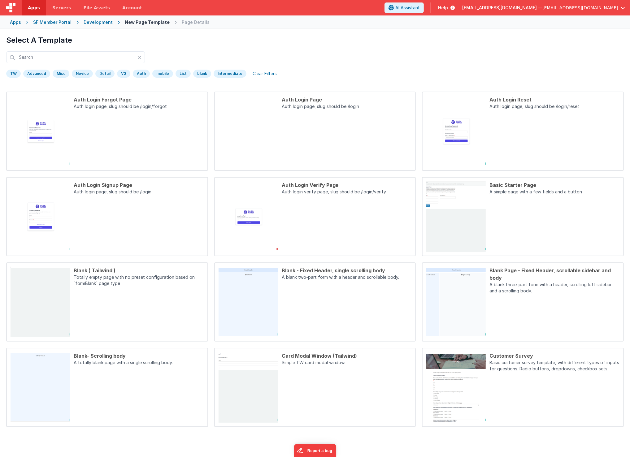
click at [86, 19] on div "Development" at bounding box center [98, 22] width 29 height 6
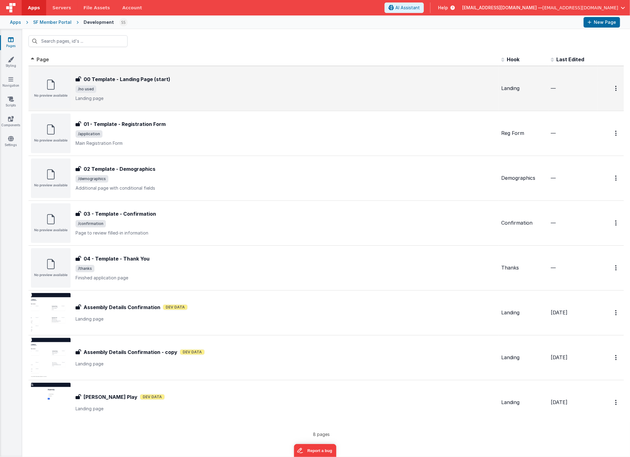
click at [137, 93] on div "00 Template - Landing Page (start) 00 Template - Landing Page (start) /no used …" at bounding box center [286, 89] width 421 height 26
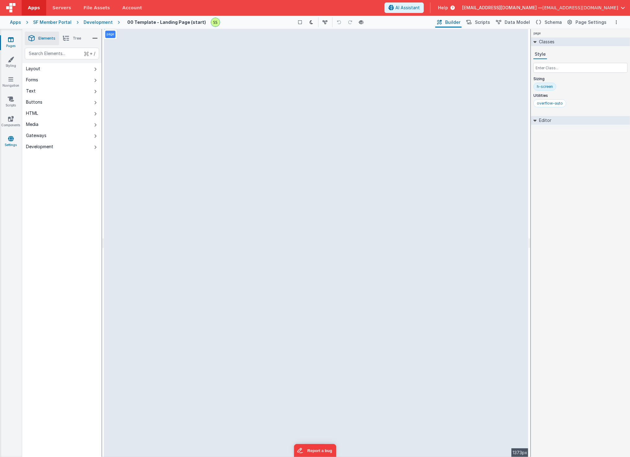
click at [5, 142] on link "Settings" at bounding box center [11, 142] width 22 height 12
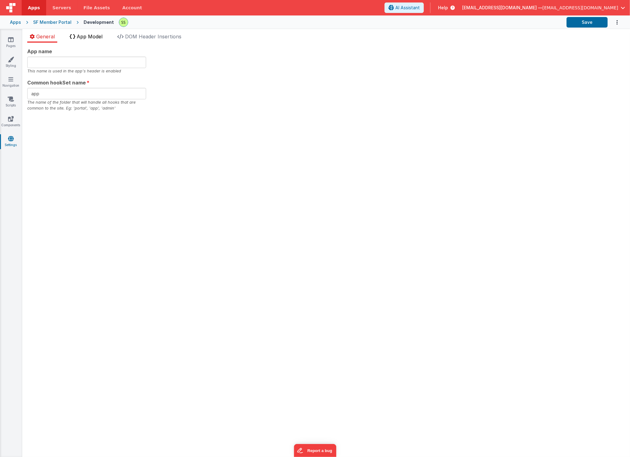
click at [92, 35] on span "App Model" at bounding box center [90, 36] width 26 height 6
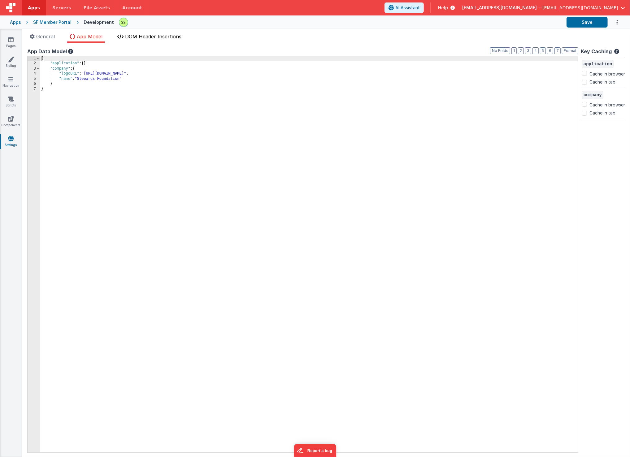
click at [133, 36] on span "DOM Header Insertions" at bounding box center [153, 36] width 56 height 6
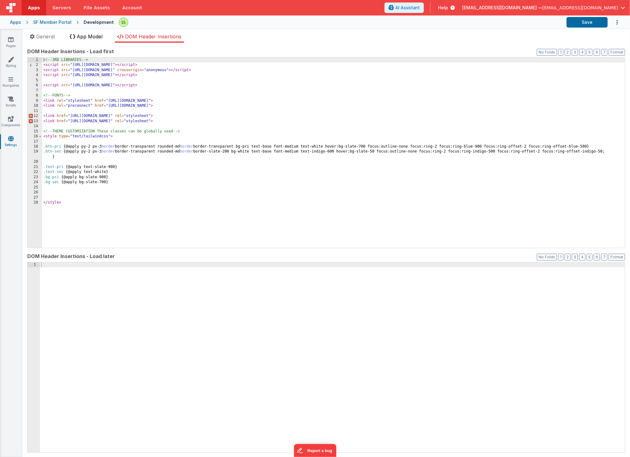
click at [91, 37] on span "App Model" at bounding box center [90, 36] width 26 height 6
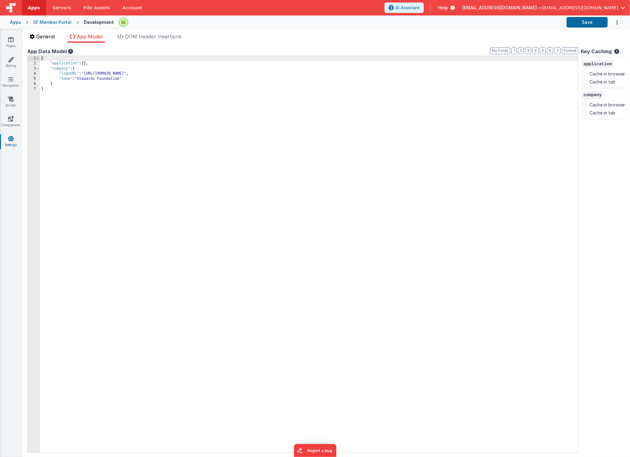
click at [49, 34] on span "General" at bounding box center [45, 36] width 19 height 6
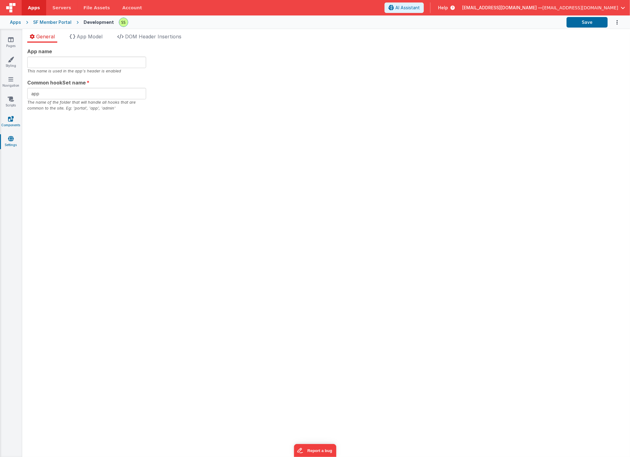
click at [11, 120] on icon at bounding box center [11, 119] width 6 height 6
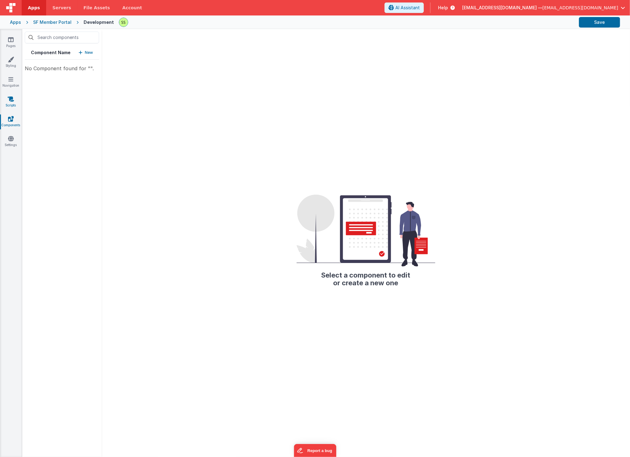
click at [12, 102] on link "Scripts" at bounding box center [11, 102] width 22 height 12
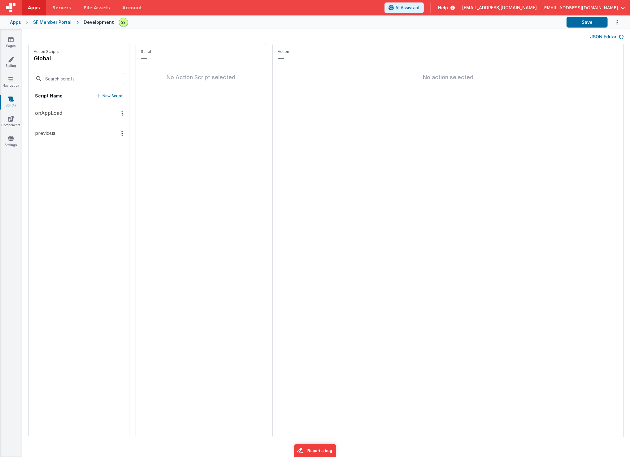
click at [15, 75] on div "Pages Styling Navigation Scripts Components Settings" at bounding box center [11, 243] width 22 height 428
click at [13, 79] on icon at bounding box center [10, 79] width 5 height 6
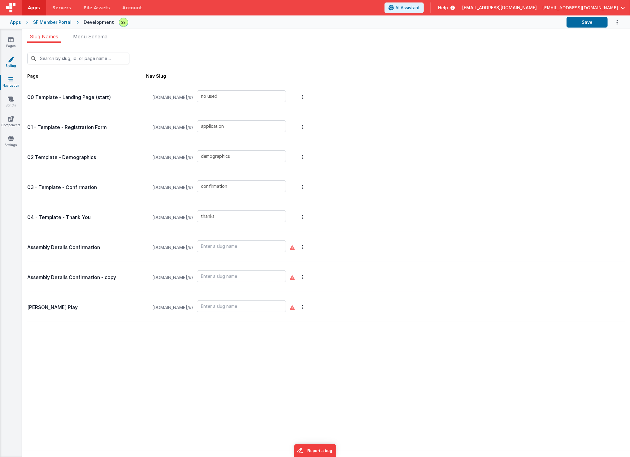
click at [11, 58] on icon at bounding box center [11, 59] width 6 height 6
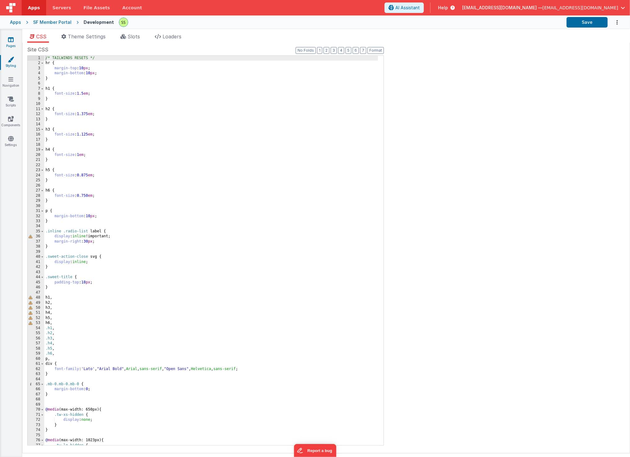
click at [11, 40] on icon at bounding box center [11, 40] width 6 height 6
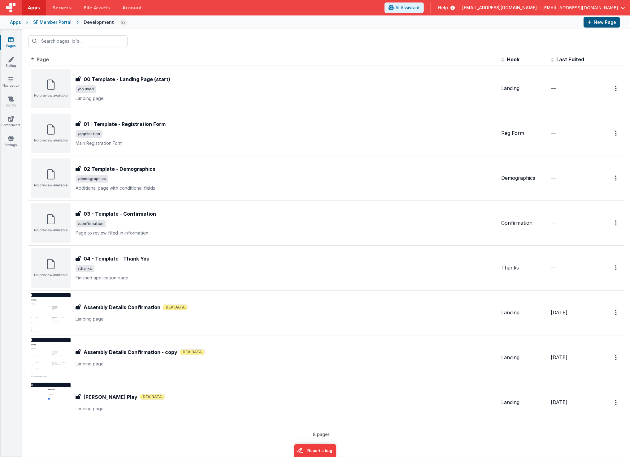
click at [598, 21] on button "New Page" at bounding box center [601, 22] width 37 height 11
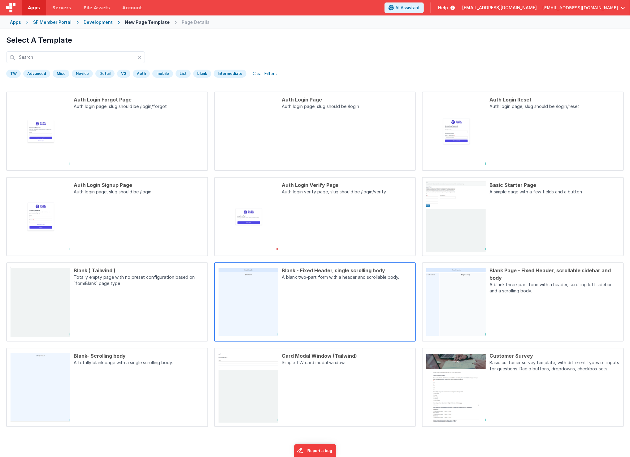
click at [321, 302] on div "Blank - Fixed Header, single scrolling body A blank two-part form with a header…" at bounding box center [345, 302] width 134 height 71
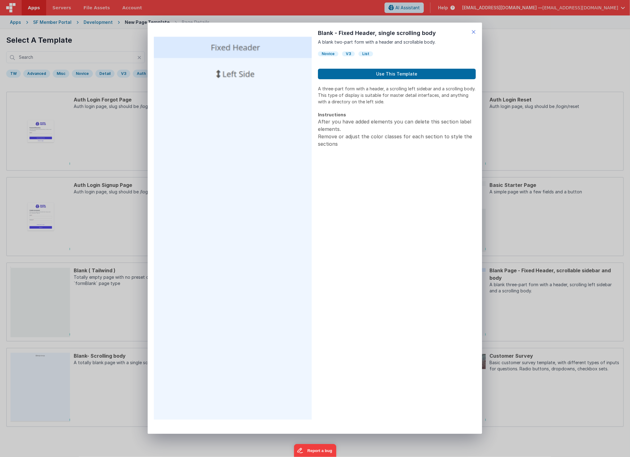
click at [473, 31] on icon at bounding box center [473, 32] width 4 height 9
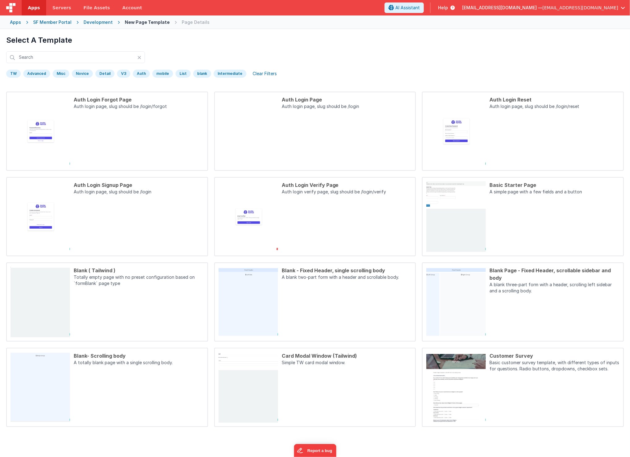
click at [93, 18] on div "Apps SF Member Portal Development New Page Template Page Details" at bounding box center [315, 22] width 630 height 14
click at [93, 21] on div "Development" at bounding box center [98, 22] width 29 height 6
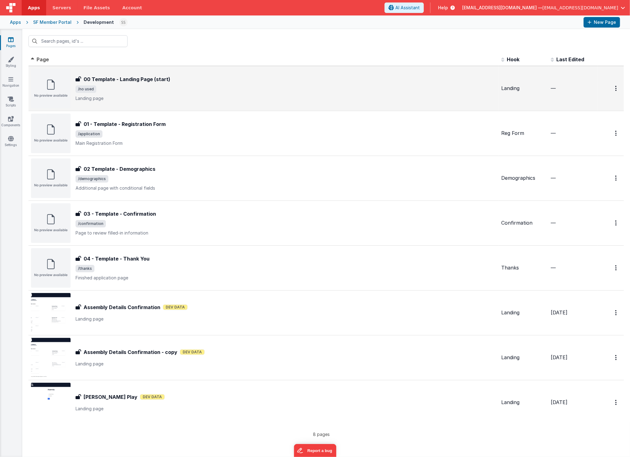
click at [108, 77] on h3 "00 Template - Landing Page (start)" at bounding box center [127, 79] width 87 height 7
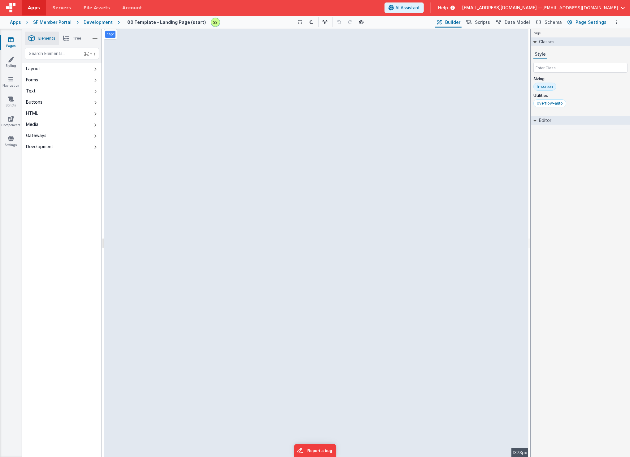
click at [585, 24] on span "Page Settings" at bounding box center [590, 22] width 31 height 6
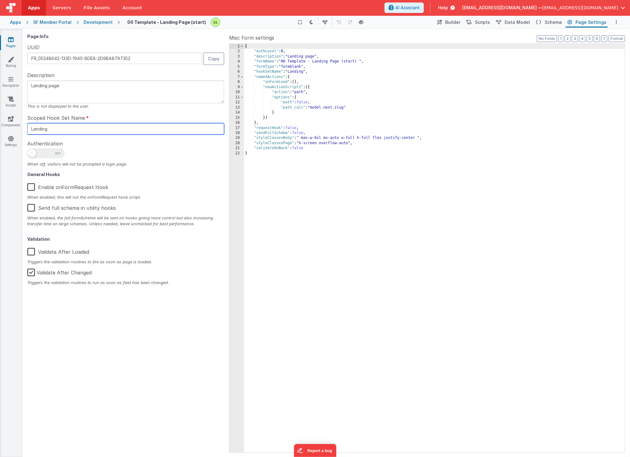
click at [91, 131] on input "Landing" at bounding box center [125, 128] width 197 height 11
drag, startPoint x: 92, startPoint y: 130, endPoint x: 68, endPoint y: 63, distance: 71.5
click at [0, 100] on html "This will open a new tab and test the server conection. You may be prompted for…" at bounding box center [315, 228] width 630 height 457
type input "delegate_confirmation"
click at [37, 152] on span at bounding box center [45, 153] width 37 height 9
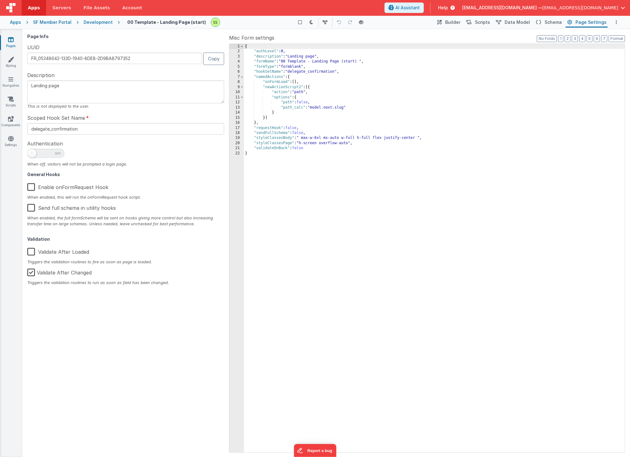
click at [32, 152] on input "checkbox" at bounding box center [29, 152] width 5 height 5
click at [30, 187] on label "Enable onFormRequest Hook" at bounding box center [67, 185] width 81 height 13
click at [0, 0] on input "Enable onFormRequest Hook" at bounding box center [0, 0] width 0 height 0
click at [56, 157] on span at bounding box center [45, 153] width 37 height 9
click at [32, 155] on input "checkbox" at bounding box center [29, 152] width 5 height 5
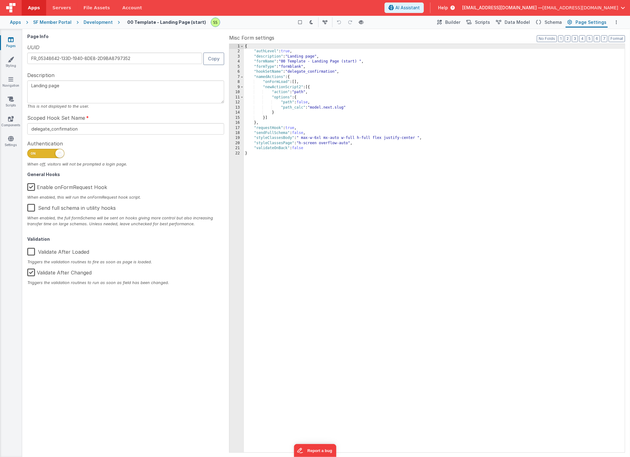
checkbox input "false"
click at [460, 22] on span "Builder" at bounding box center [452, 22] width 15 height 6
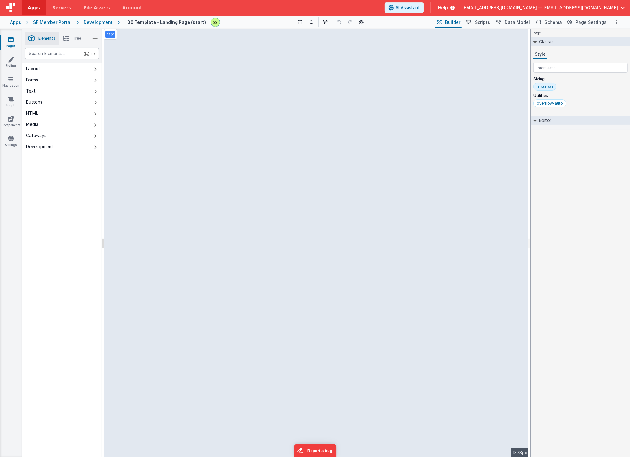
click at [46, 52] on div "text" at bounding box center [62, 54] width 74 height 12
type div "dat"
click at [556, 23] on span "Schema" at bounding box center [552, 22] width 17 height 6
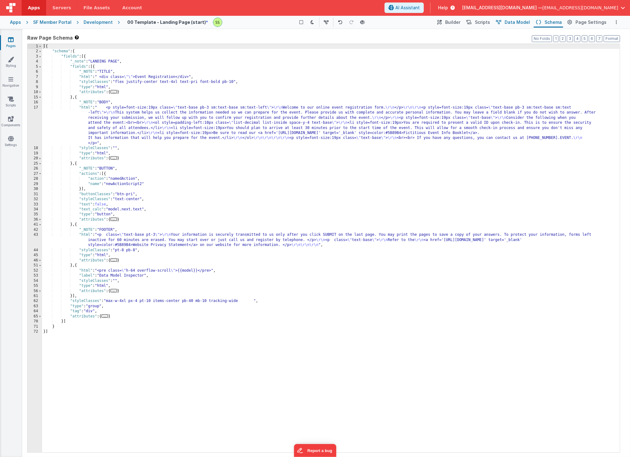
click at [516, 22] on span "Data Model" at bounding box center [516, 22] width 25 height 6
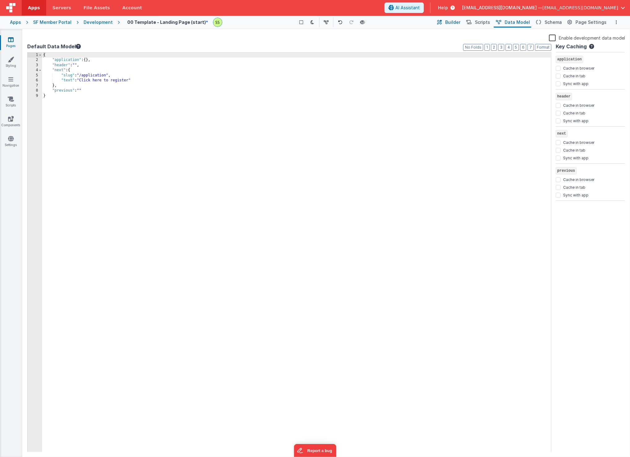
click at [455, 21] on span "Builder" at bounding box center [452, 22] width 15 height 6
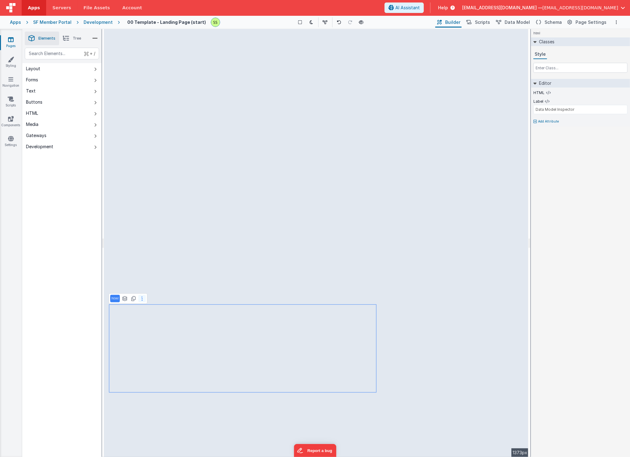
click at [142, 299] on button at bounding box center [141, 298] width 7 height 7
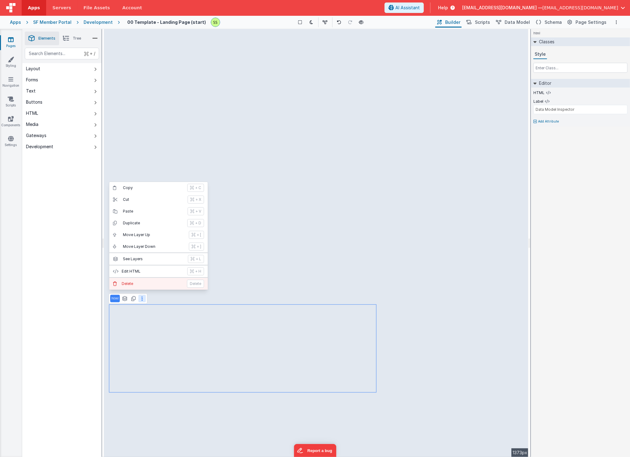
click at [132, 283] on p "Delete" at bounding box center [153, 283] width 62 height 5
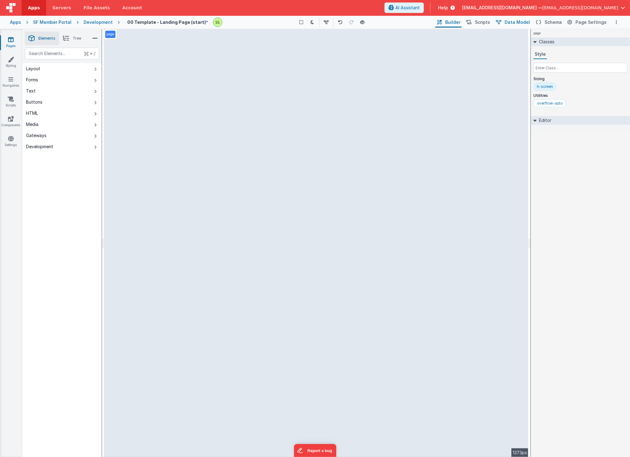
click at [511, 22] on span "Data Model" at bounding box center [516, 22] width 25 height 6
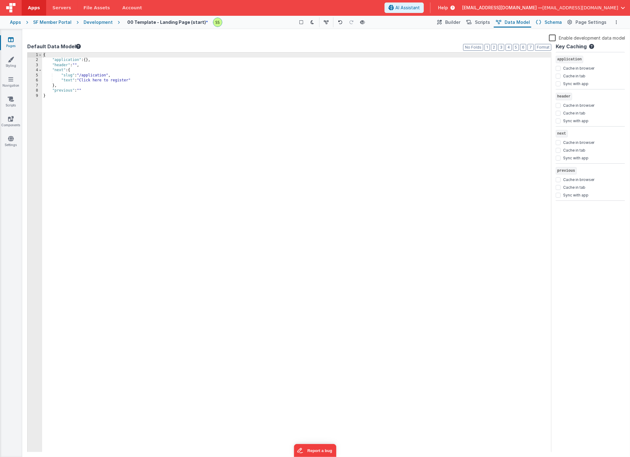
click at [545, 24] on button "Schema" at bounding box center [547, 22] width 29 height 11
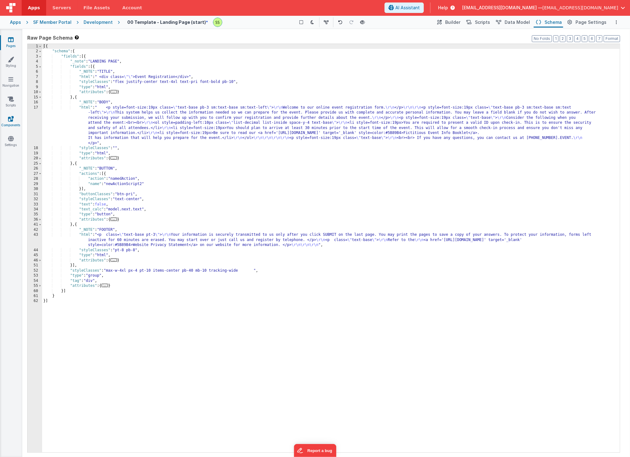
click at [14, 116] on link "Components" at bounding box center [11, 122] width 22 height 12
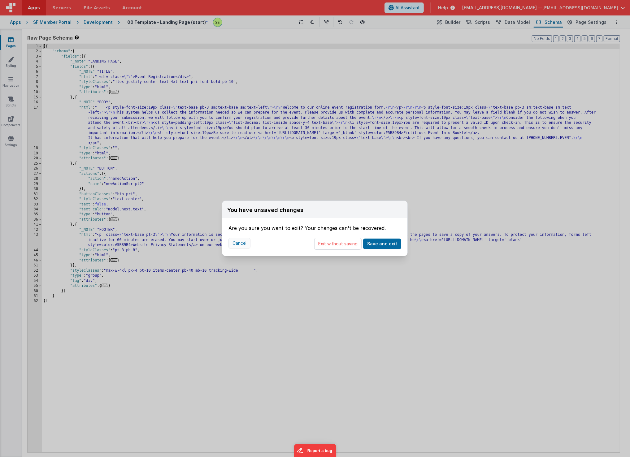
click at [241, 243] on button "Cancel" at bounding box center [239, 243] width 22 height 11
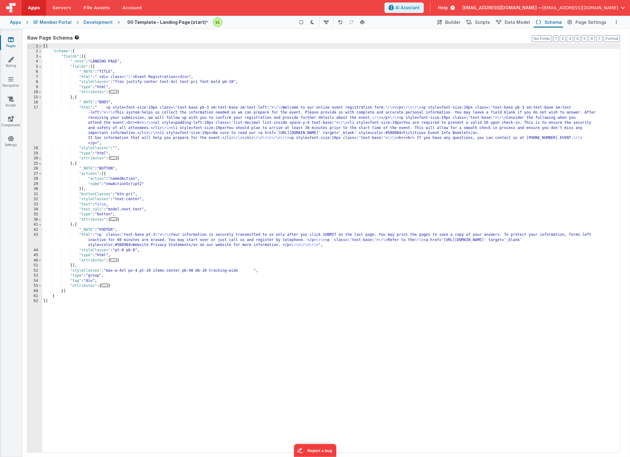
click at [14, 40] on link "Pages" at bounding box center [11, 43] width 22 height 12
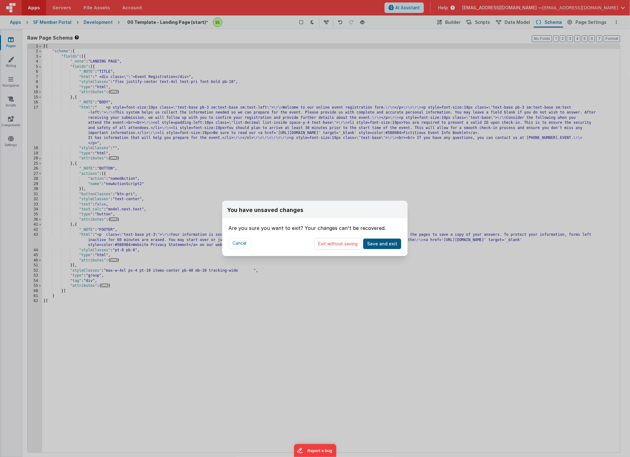
click at [386, 243] on button "Save and exit" at bounding box center [382, 244] width 38 height 11
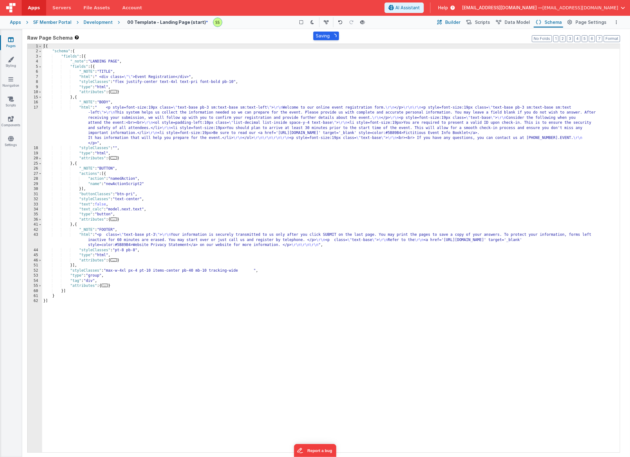
click at [455, 23] on span "Builder" at bounding box center [452, 22] width 15 height 6
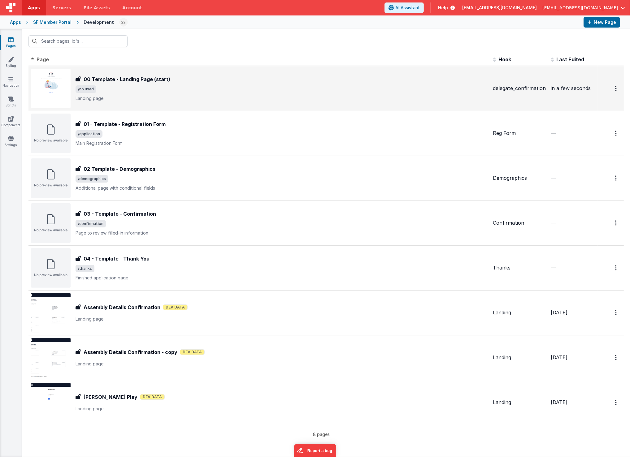
click at [110, 77] on h3 "00 Template - Landing Page (start)" at bounding box center [127, 79] width 87 height 7
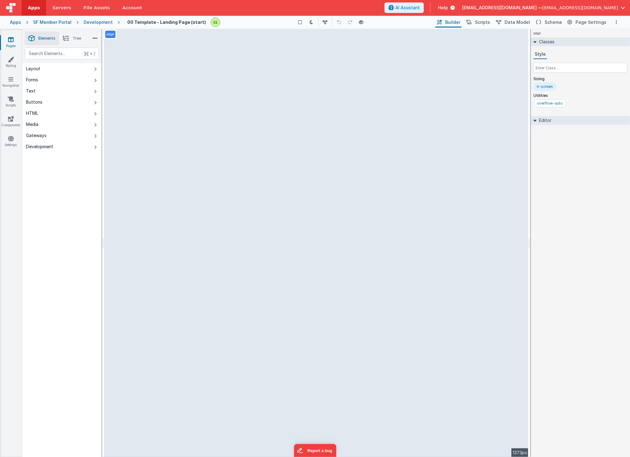
click at [37, 110] on div "HTML" at bounding box center [32, 113] width 12 height 6
click at [550, 22] on span "Schema" at bounding box center [552, 22] width 17 height 6
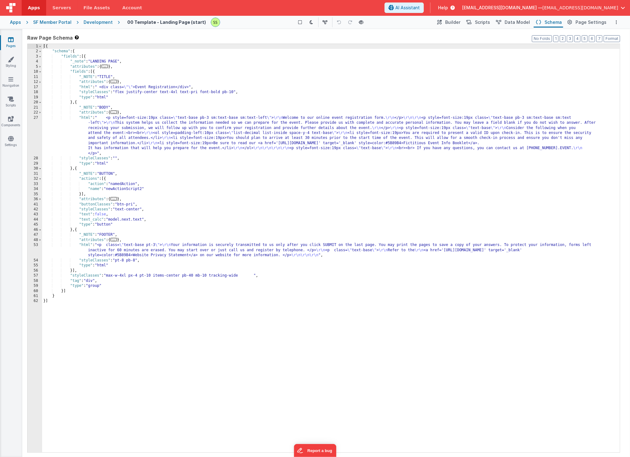
click at [103, 24] on div "Development" at bounding box center [98, 22] width 29 height 6
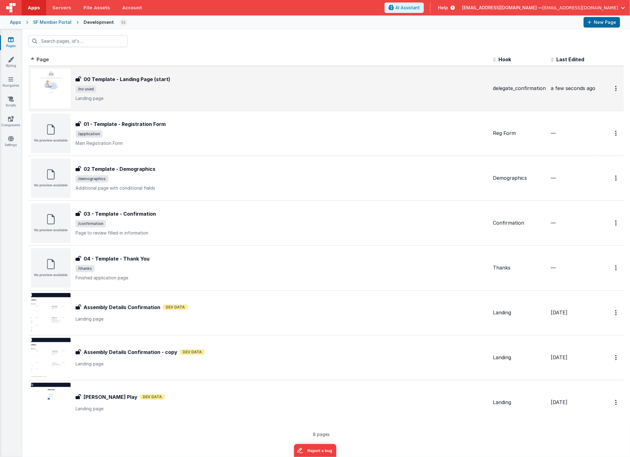
click at [152, 90] on span "/no used" at bounding box center [282, 88] width 412 height 7
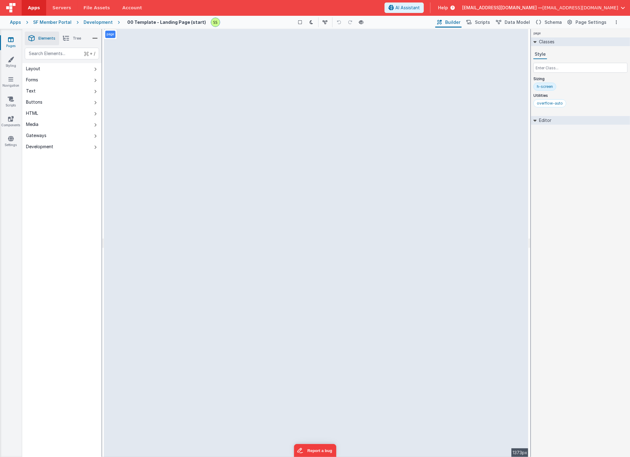
click at [32, 112] on div "HTML" at bounding box center [32, 113] width 12 height 6
click at [29, 113] on div "HTML" at bounding box center [32, 113] width 12 height 6
click at [43, 148] on div "Development" at bounding box center [39, 147] width 27 height 6
click at [559, 22] on span "Schema" at bounding box center [552, 22] width 17 height 6
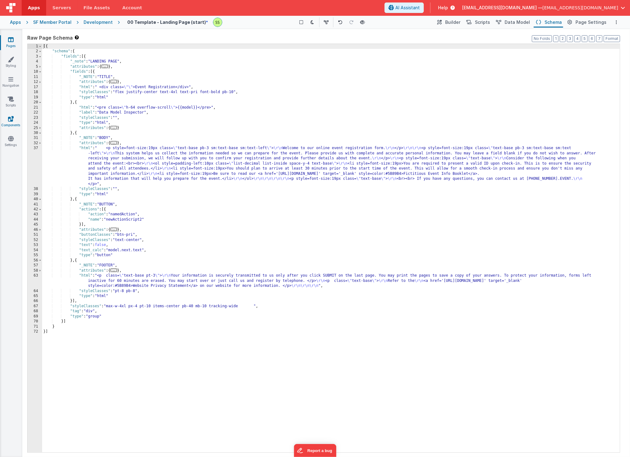
click at [6, 119] on link "Components" at bounding box center [11, 122] width 22 height 12
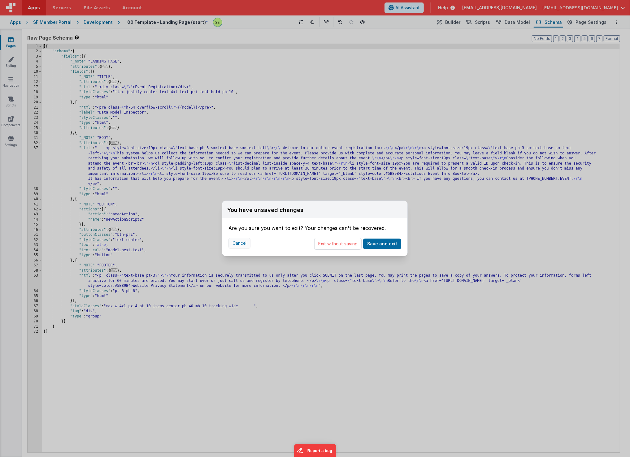
click at [240, 244] on button "Cancel" at bounding box center [239, 243] width 22 height 11
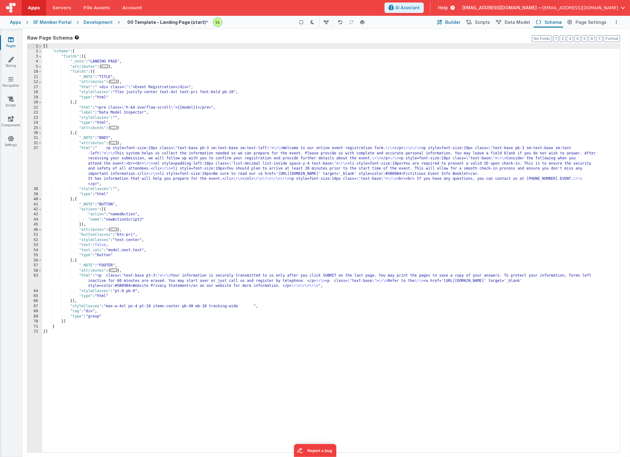
click at [451, 23] on span "Builder" at bounding box center [452, 22] width 15 height 6
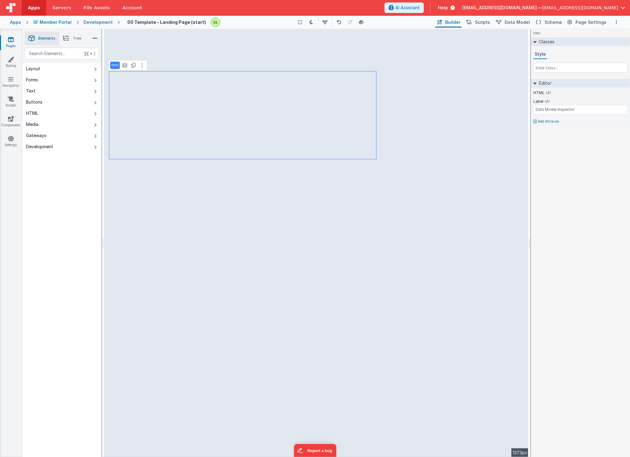
click at [32, 115] on div "HTML" at bounding box center [32, 113] width 12 height 6
click at [41, 102] on div "Buttons" at bounding box center [34, 102] width 16 height 6
click at [54, 50] on div "text" at bounding box center [62, 54] width 74 height 12
type div "html"
click at [517, 24] on span "Data Model" at bounding box center [516, 22] width 25 height 6
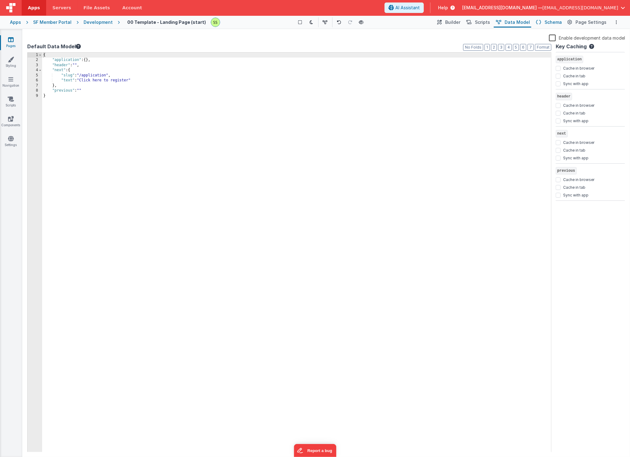
click at [556, 22] on span "Schema" at bounding box center [552, 22] width 17 height 6
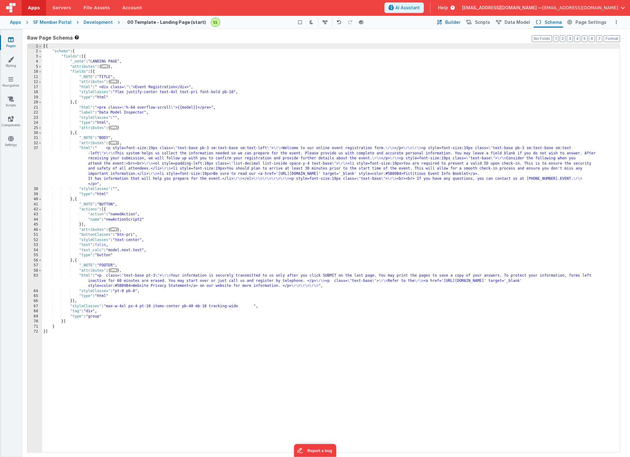
click at [454, 22] on span "Builder" at bounding box center [452, 22] width 15 height 6
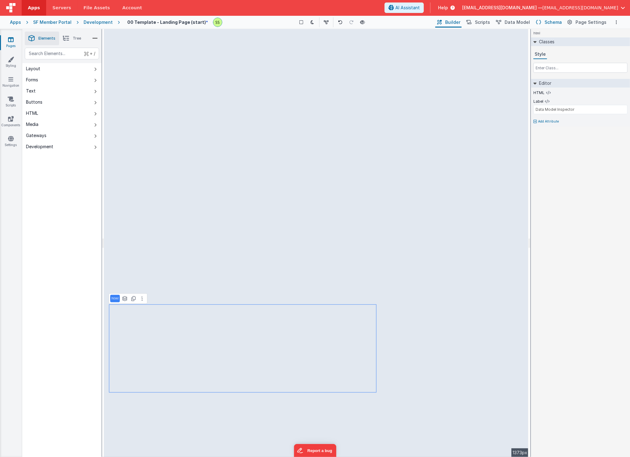
click at [554, 22] on span "Schema" at bounding box center [552, 22] width 17 height 6
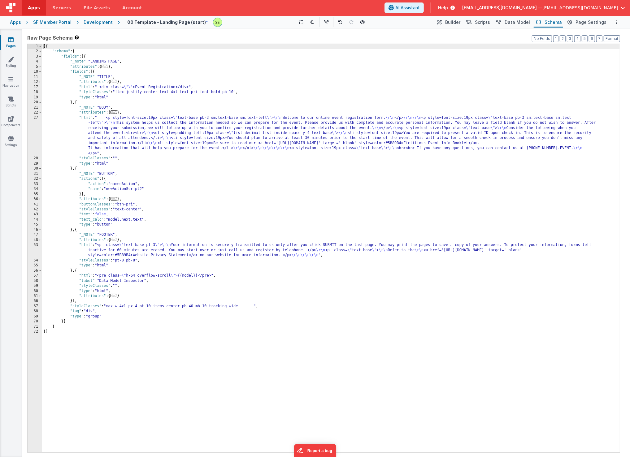
click at [113, 279] on div "[{ "schema" : { "fields" : [{ "_note" : "LANDING PAGE" , "attributes" : { ... }…" at bounding box center [330, 253] width 577 height 419
click at [88, 277] on div "[{ "schema" : { "fields" : [{ "_note" : "LANDING PAGE" , "attributes" : { ... }…" at bounding box center [330, 253] width 577 height 419
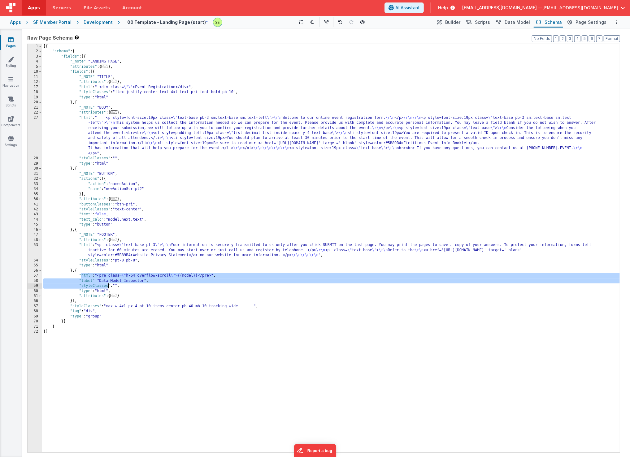
drag, startPoint x: 88, startPoint y: 277, endPoint x: 96, endPoint y: 288, distance: 13.5
click at [96, 288] on div "[{ "schema" : { "fields" : [{ "_note" : "LANDING PAGE" , "attributes" : { ... }…" at bounding box center [330, 253] width 577 height 419
click at [615, 21] on icon "Options" at bounding box center [615, 22] width 1 height 4
click at [615, 21] on button at bounding box center [315, 228] width 630 height 457
click at [94, 277] on div "[{ "schema" : { "fields" : [{ "_note" : "LANDING PAGE" , "attributes" : { ... }…" at bounding box center [330, 253] width 577 height 419
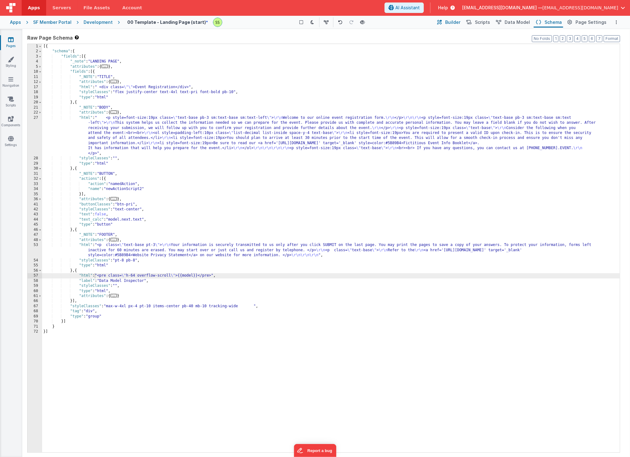
click at [453, 21] on span "Builder" at bounding box center [452, 22] width 15 height 6
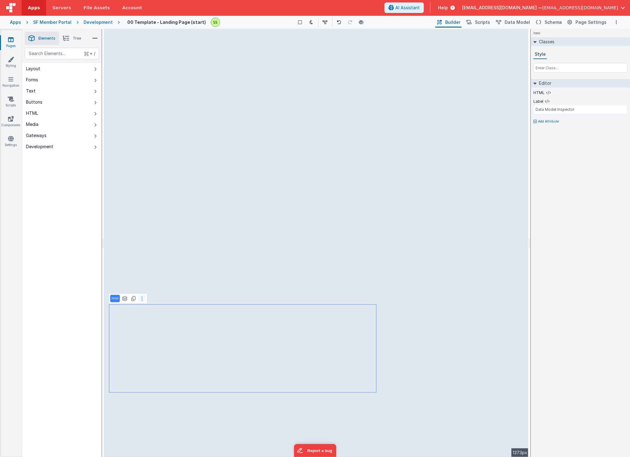
click at [141, 298] on icon at bounding box center [141, 298] width 1 height 5
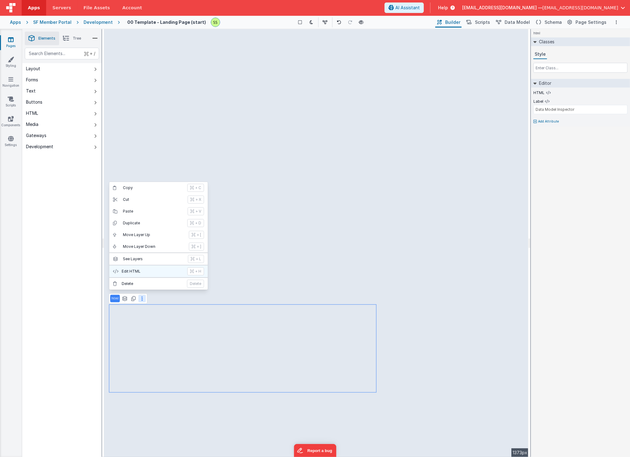
click at [140, 271] on p "Edit HTML" at bounding box center [153, 271] width 62 height 5
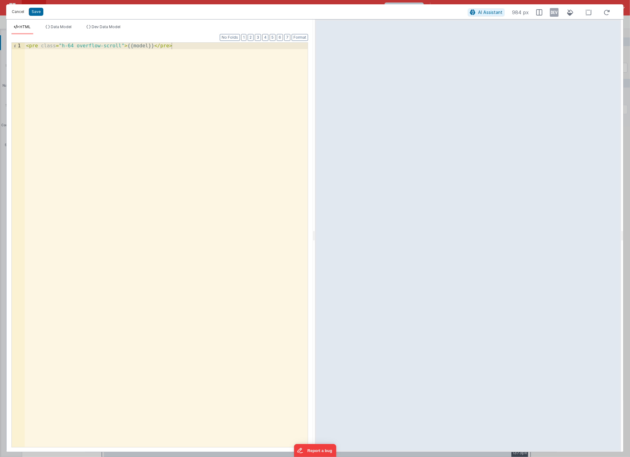
click at [20, 10] on button "Cancel" at bounding box center [18, 11] width 19 height 9
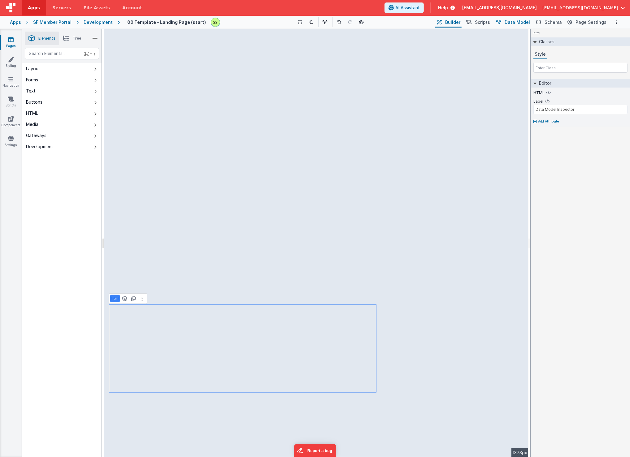
click at [520, 20] on span "Data Model" at bounding box center [516, 22] width 25 height 6
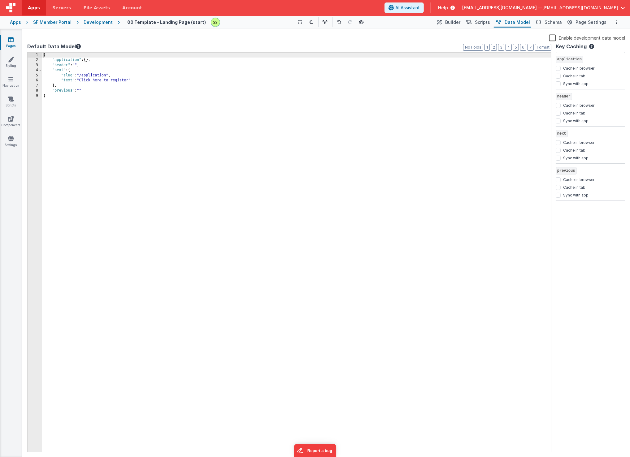
click at [76, 47] on icon at bounding box center [78, 46] width 5 height 5
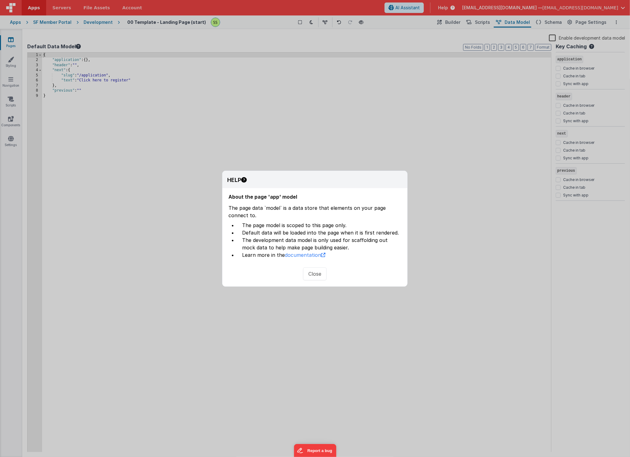
click at [313, 274] on button "Close" at bounding box center [315, 273] width 24 height 13
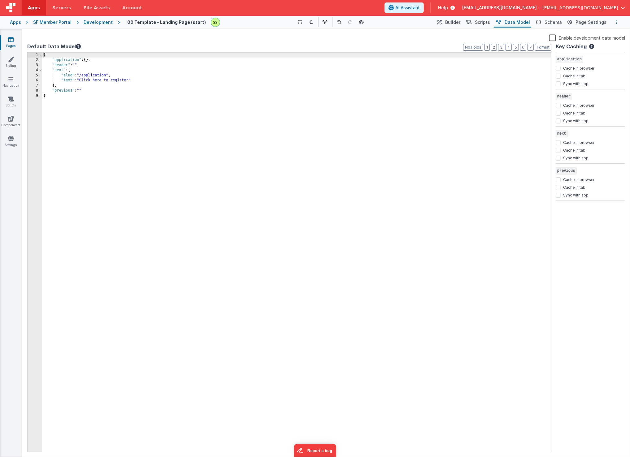
click at [618, 20] on button "Options" at bounding box center [615, 22] width 7 height 7
click at [618, 20] on button at bounding box center [315, 228] width 630 height 457
click at [593, 21] on span "Page Settings" at bounding box center [590, 22] width 31 height 6
